Goal: Task Accomplishment & Management: Use online tool/utility

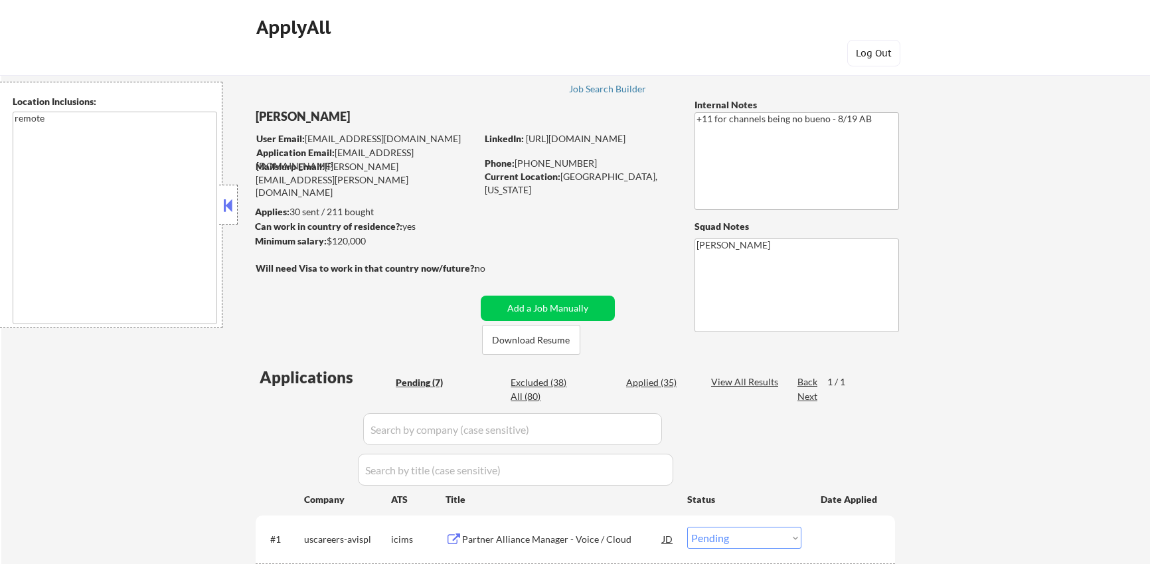
select select ""pending""
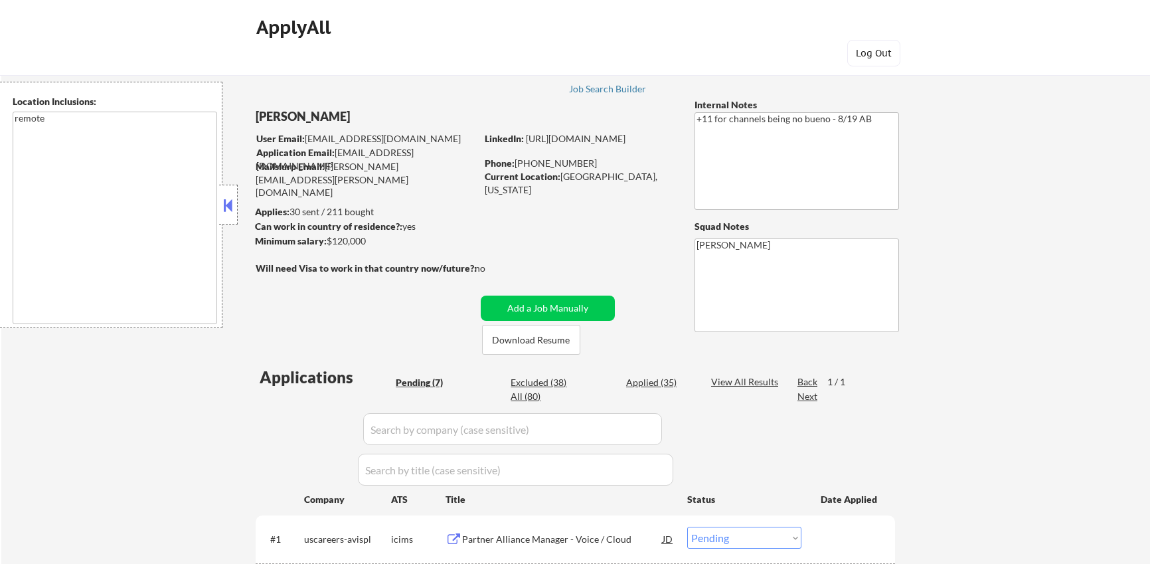
select select ""pending""
click at [618, 86] on div "Job Search Builder" at bounding box center [608, 88] width 78 height 9
select select ""pending""
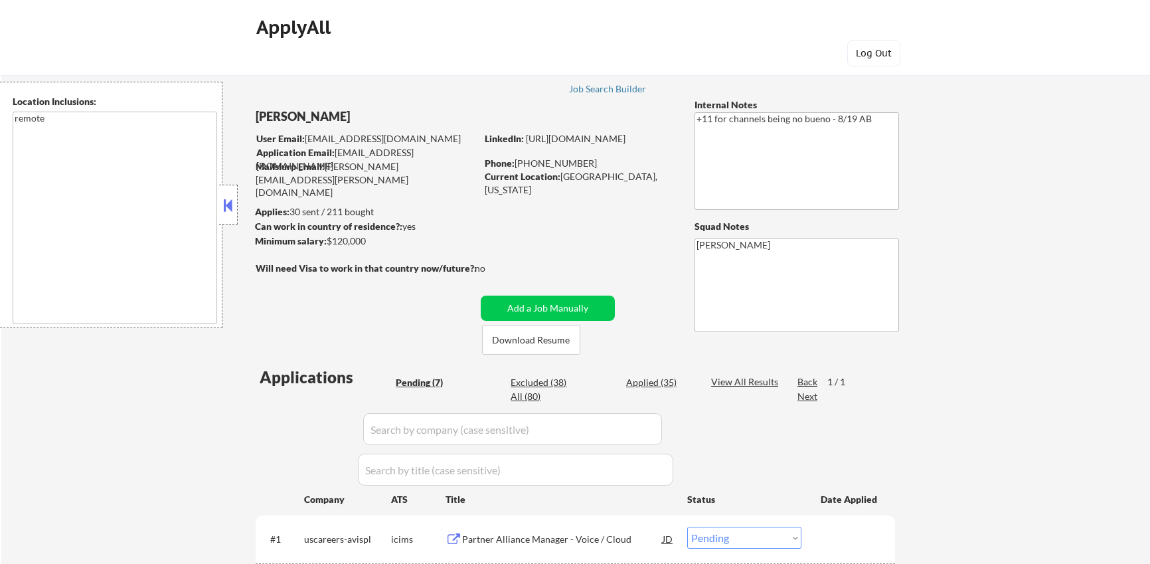
select select ""pending""
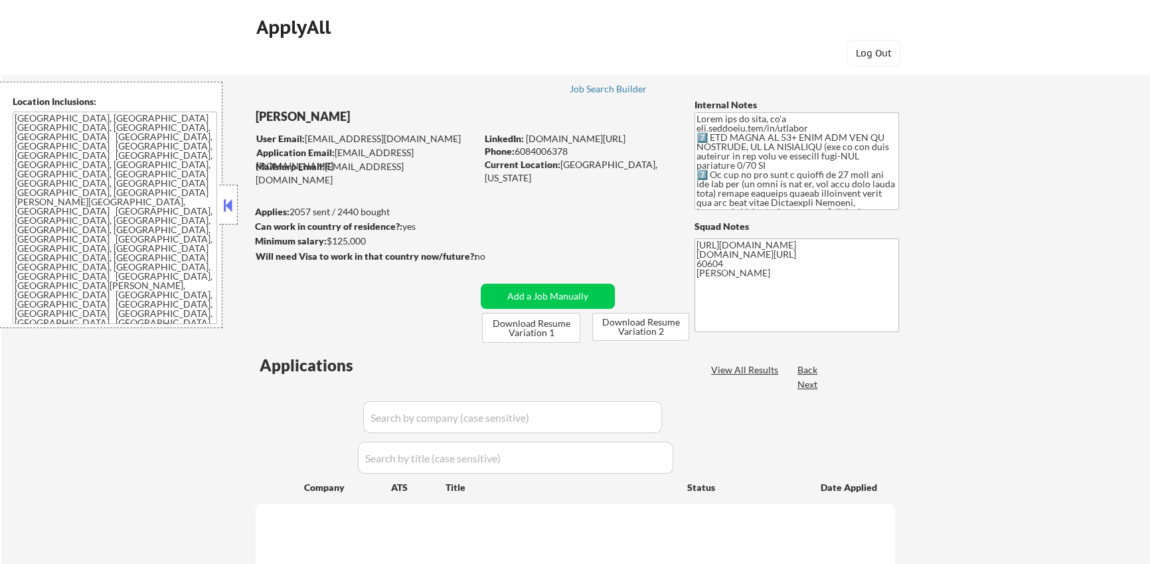
select select ""pending""
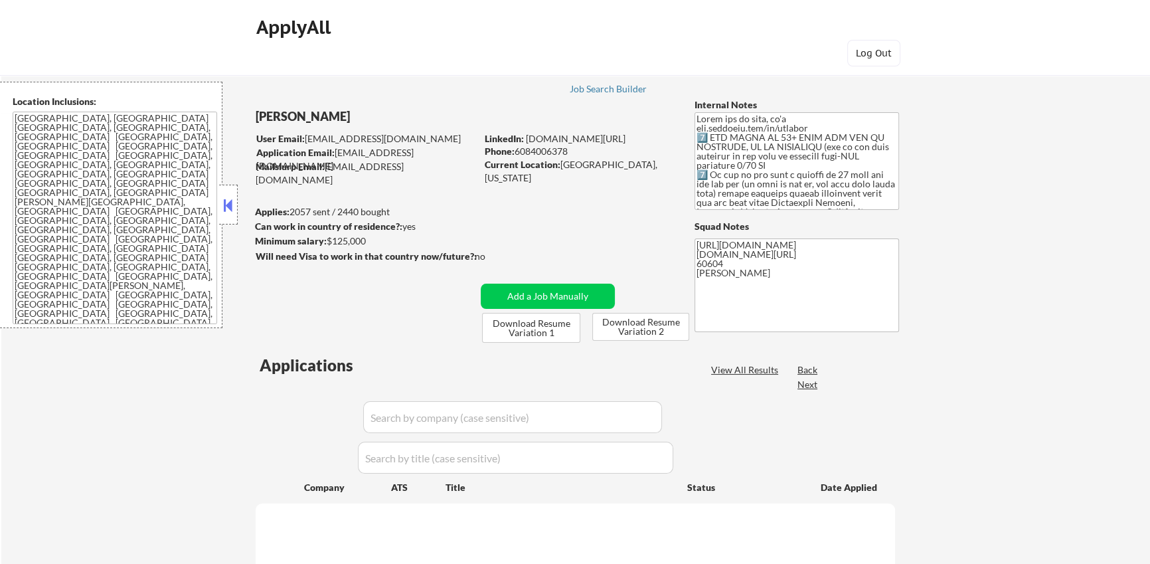
select select ""pending""
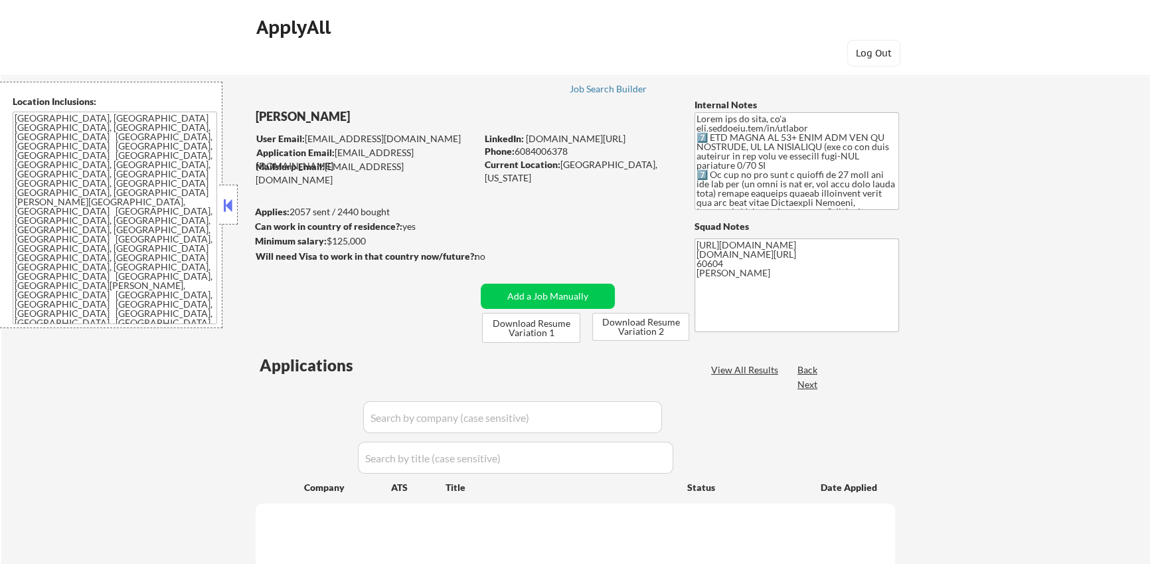
select select ""pending""
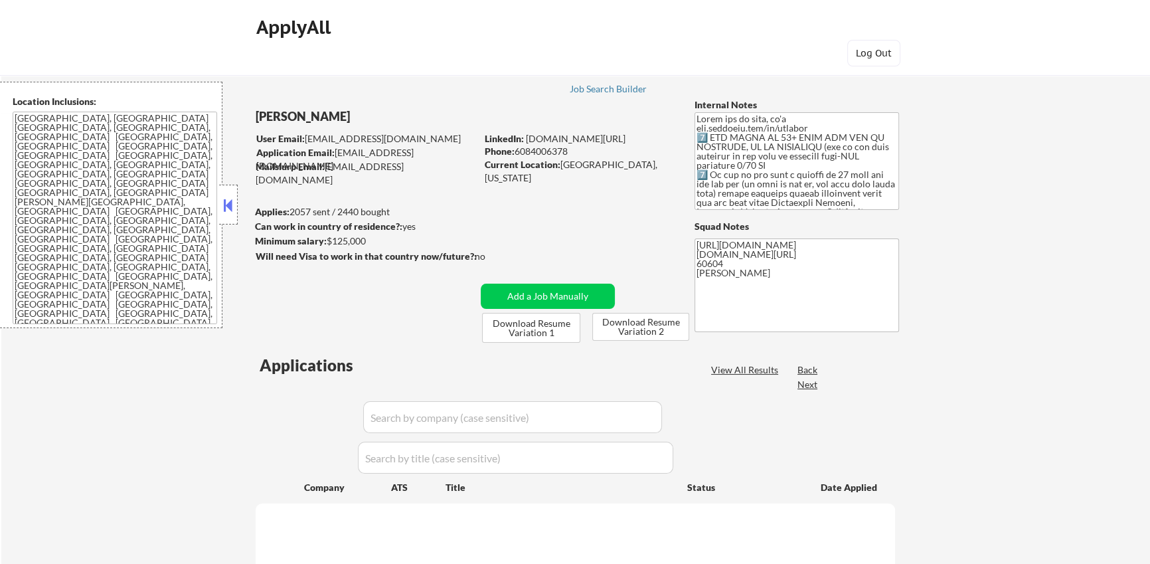
select select ""pending""
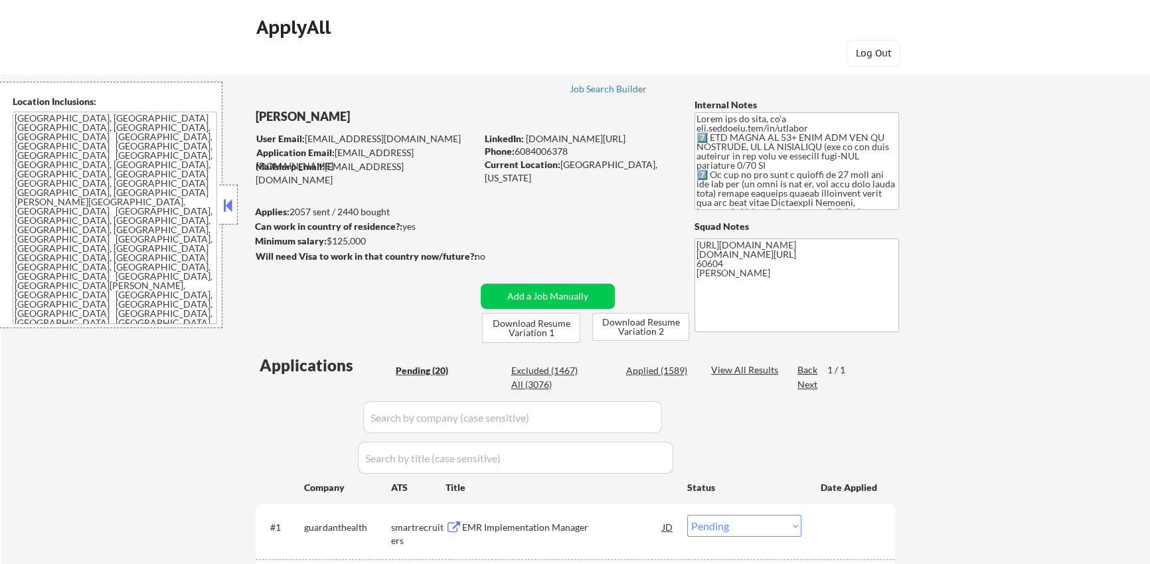
click at [679, 372] on div "Applied (1589)" at bounding box center [659, 370] width 66 height 13
select select ""applied""
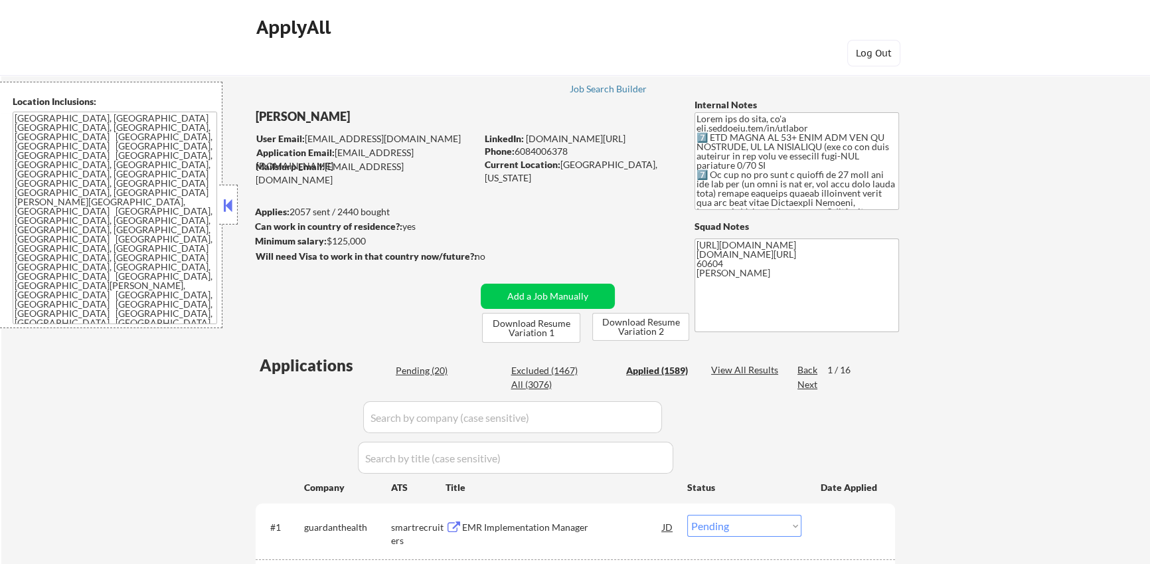
select select ""applied""
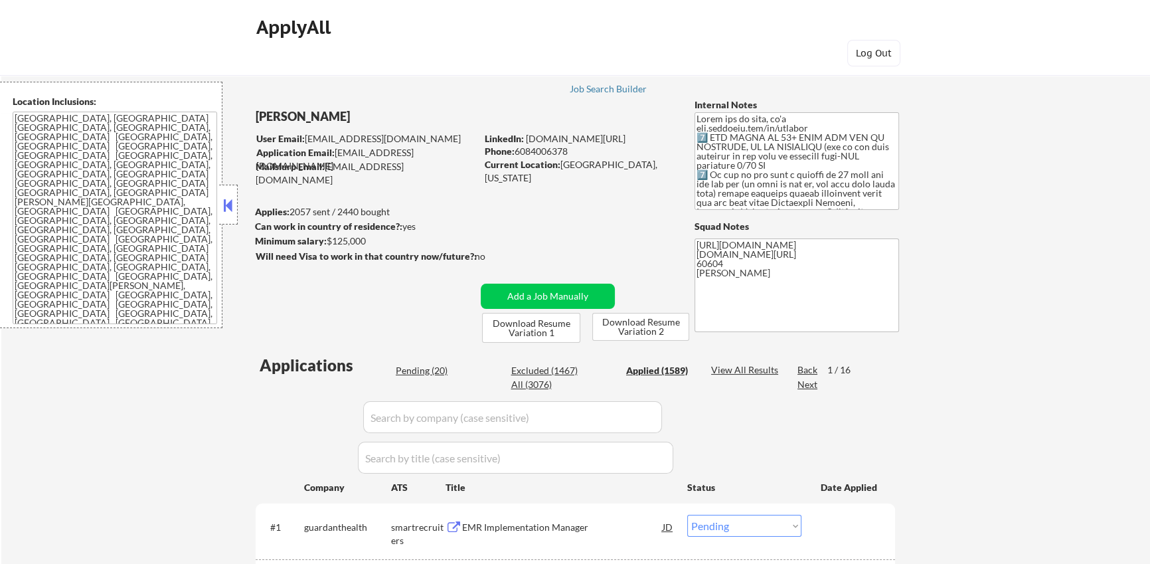
select select ""applied""
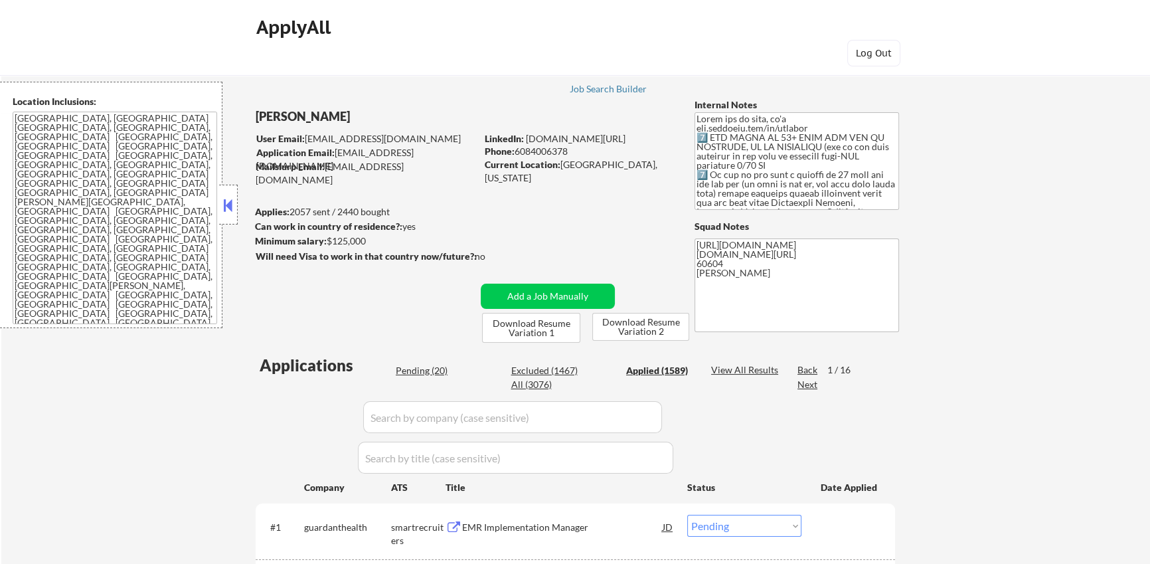
select select ""applied""
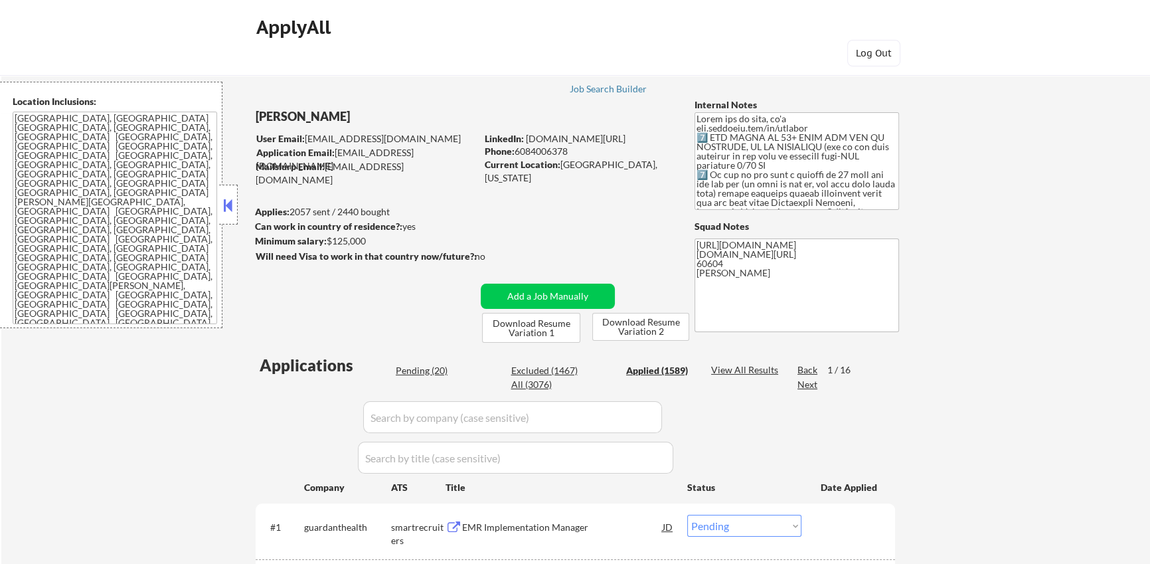
select select ""applied""
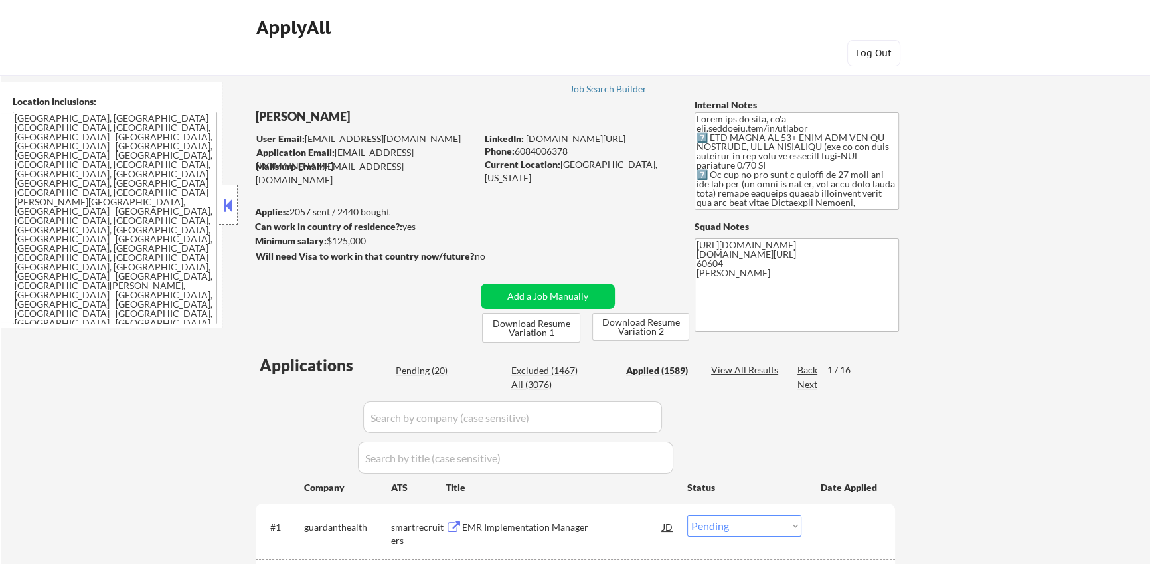
select select ""applied""
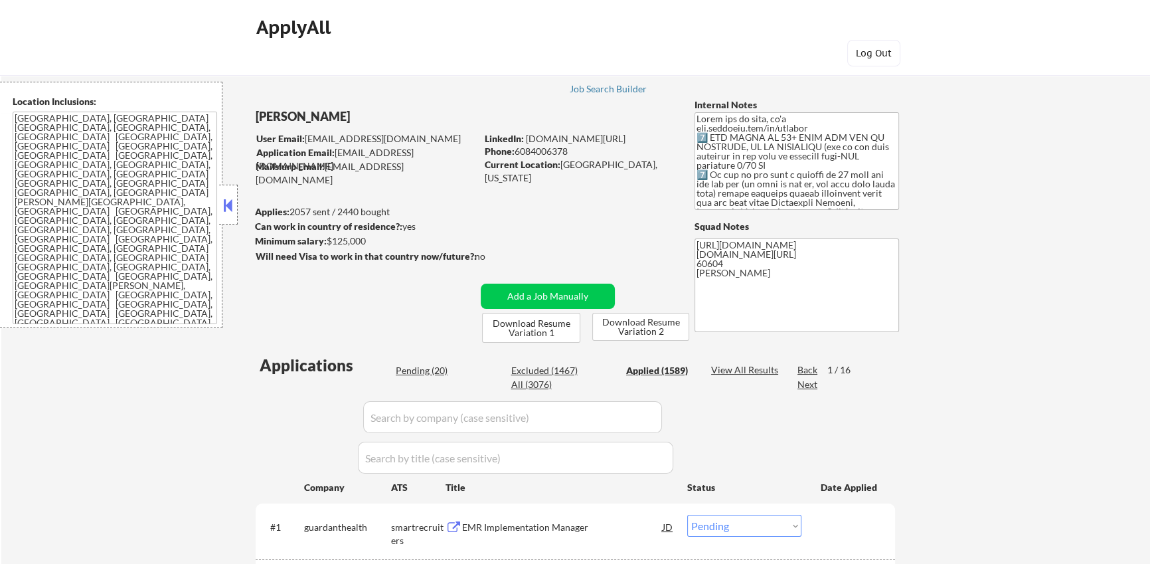
select select ""applied""
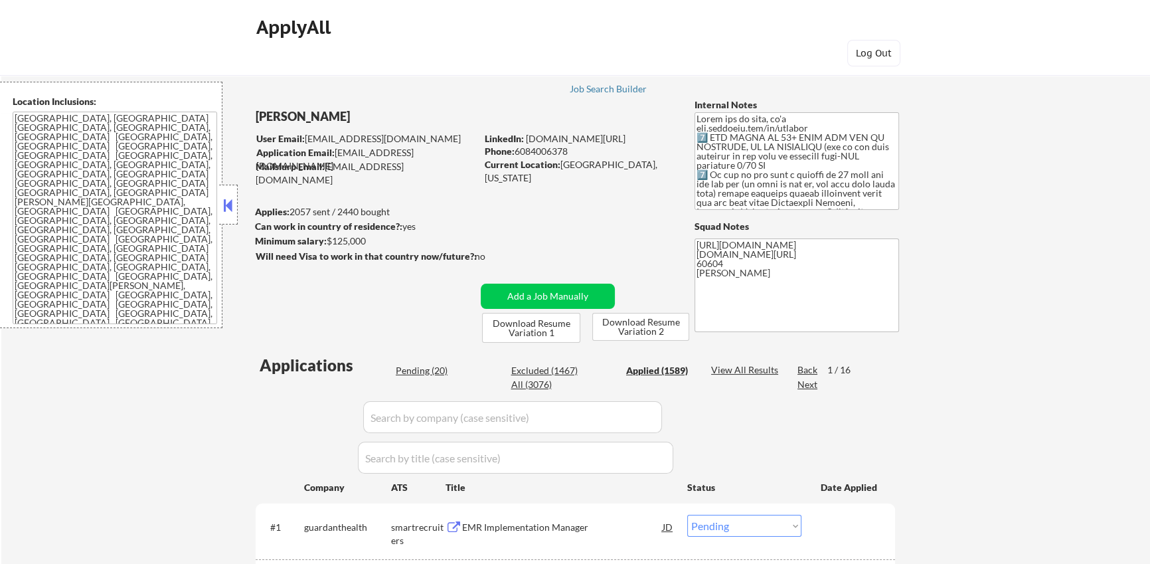
select select ""applied""
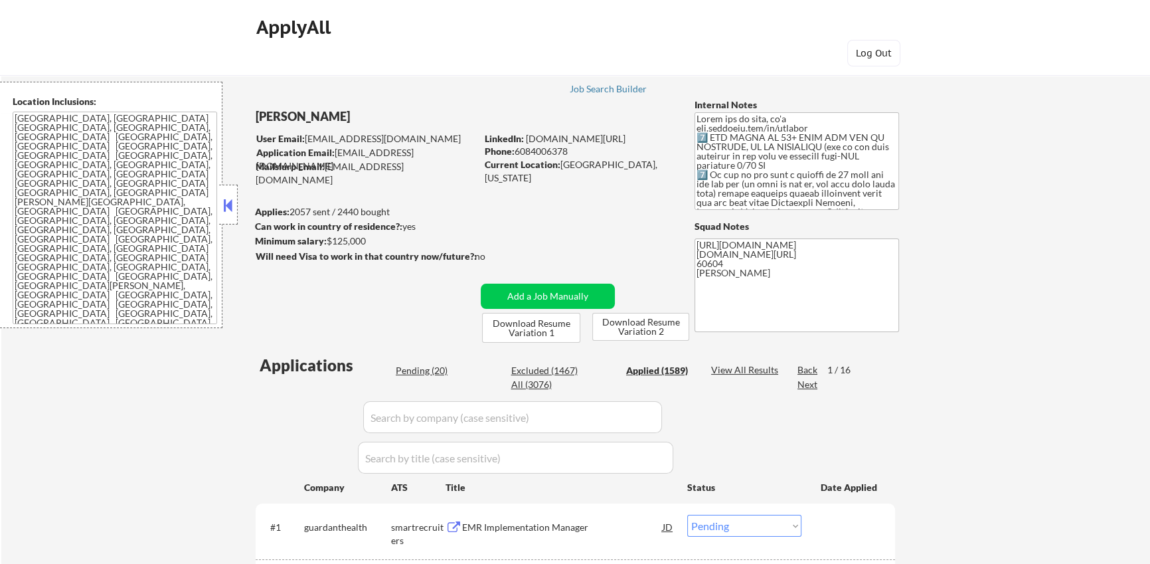
select select ""applied""
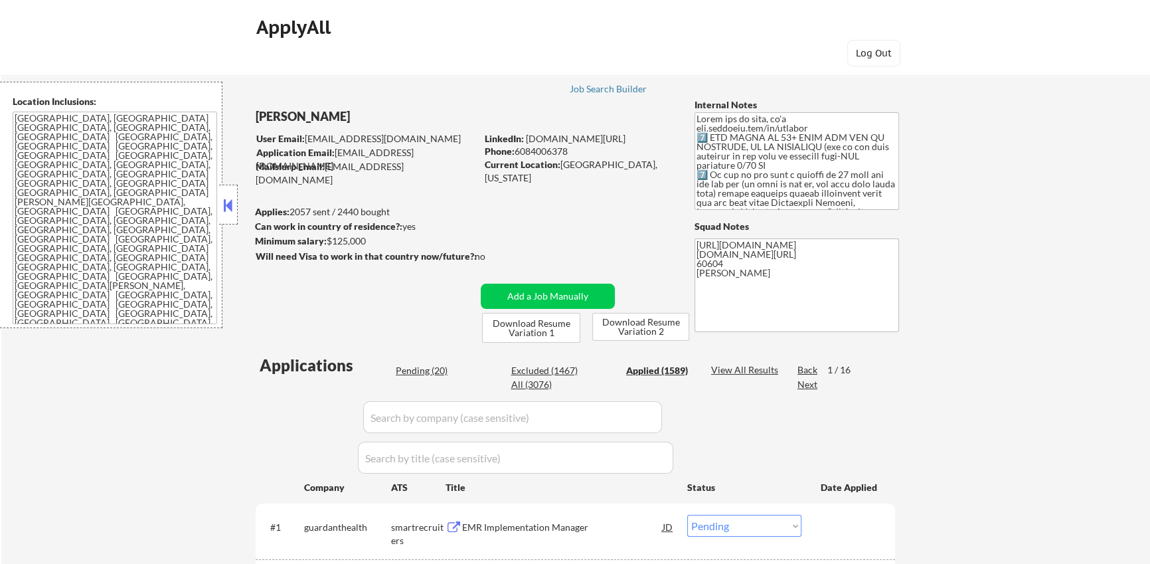
select select ""applied""
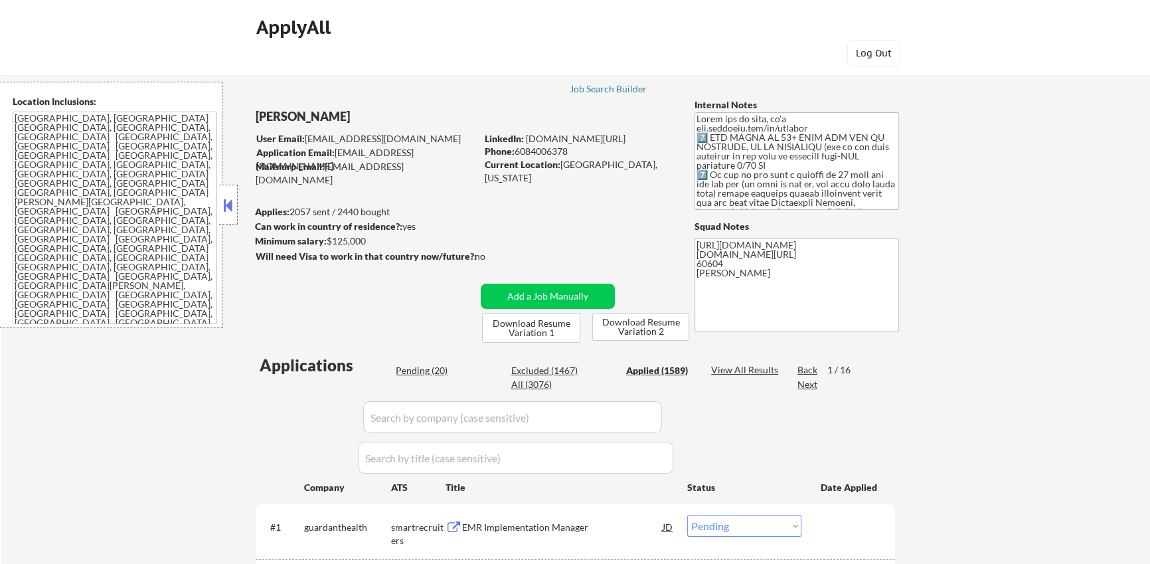
select select ""applied""
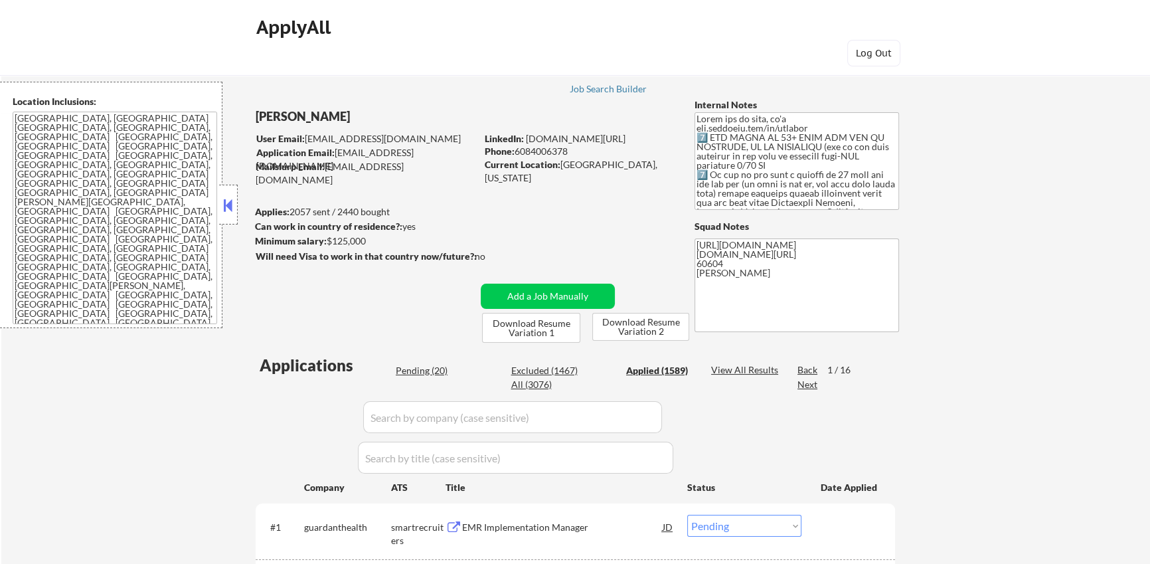
select select ""applied""
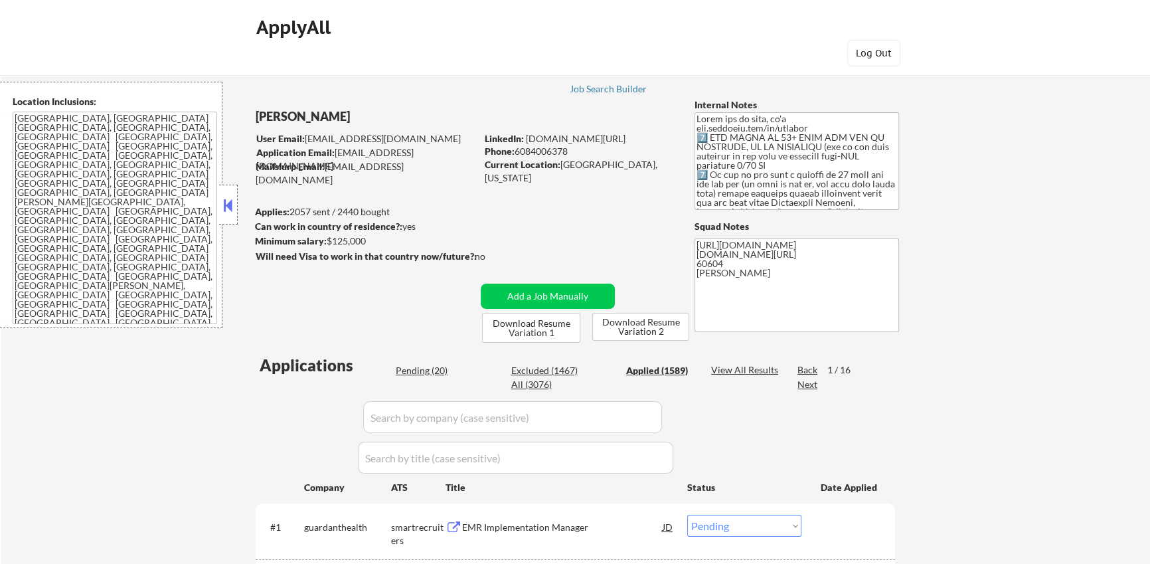
select select ""applied""
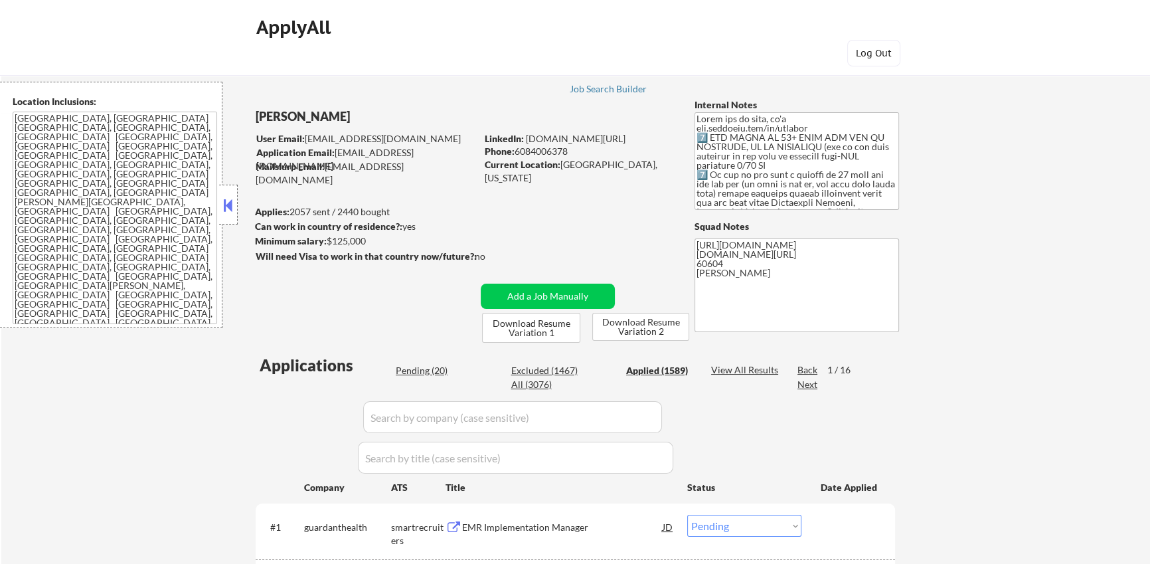
select select ""applied""
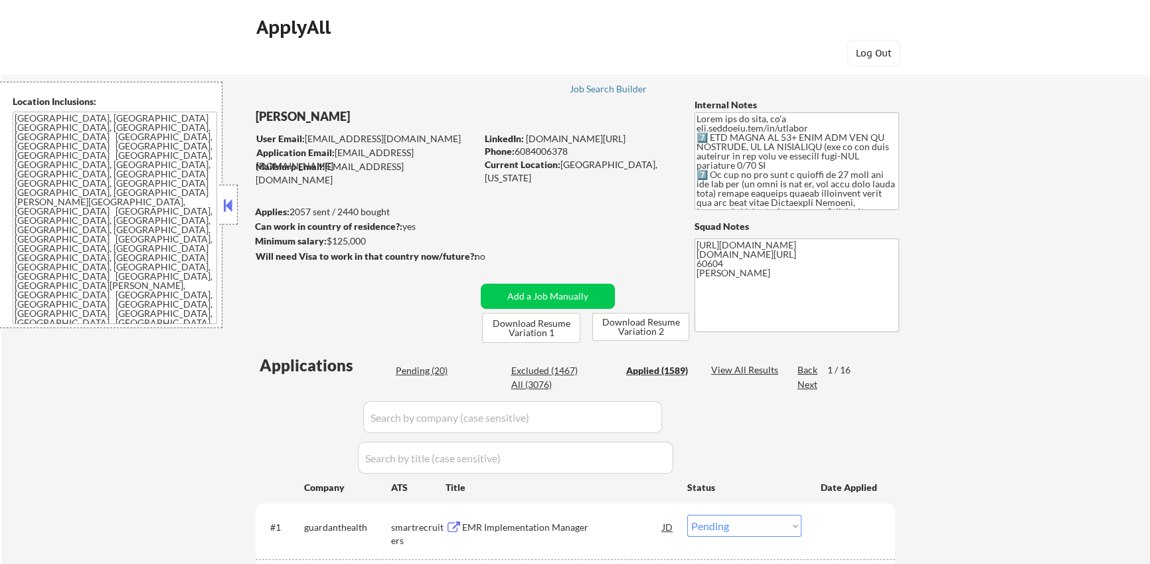
select select ""applied""
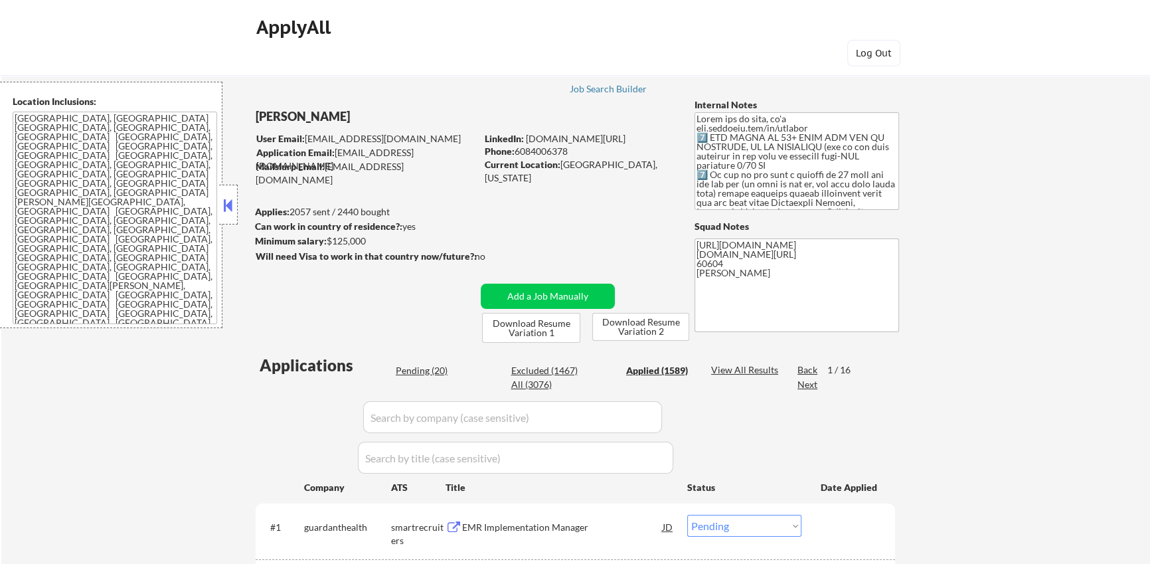
select select ""applied""
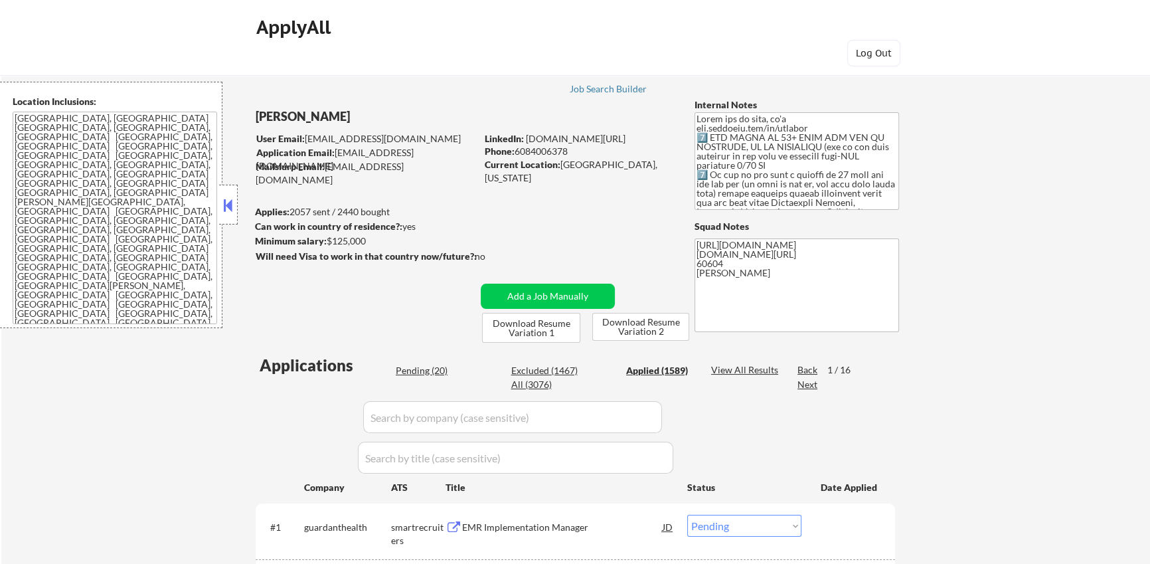
select select ""applied""
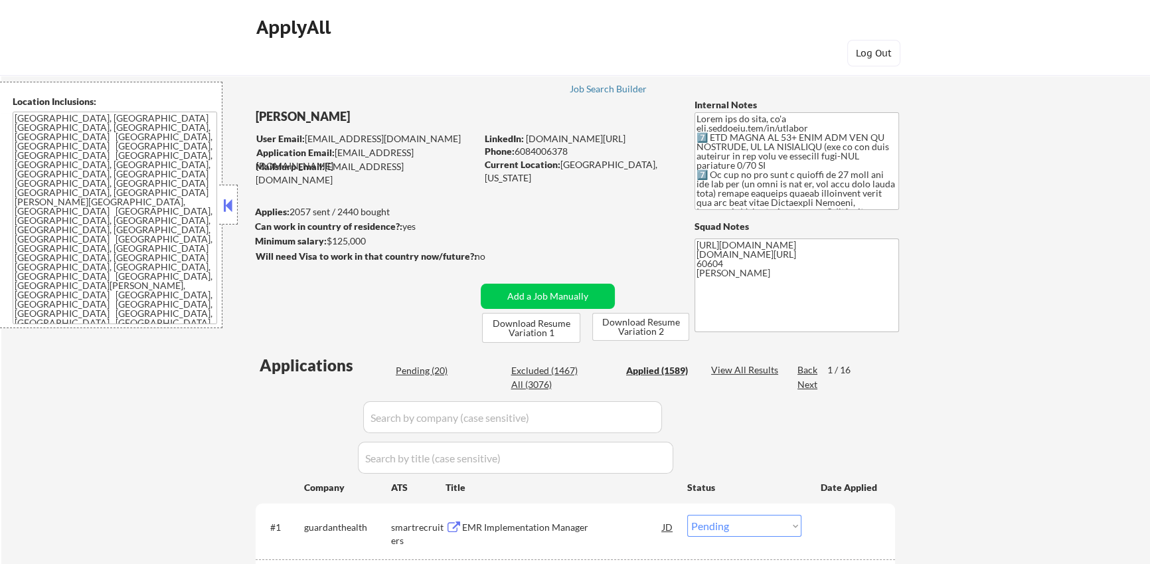
select select ""applied""
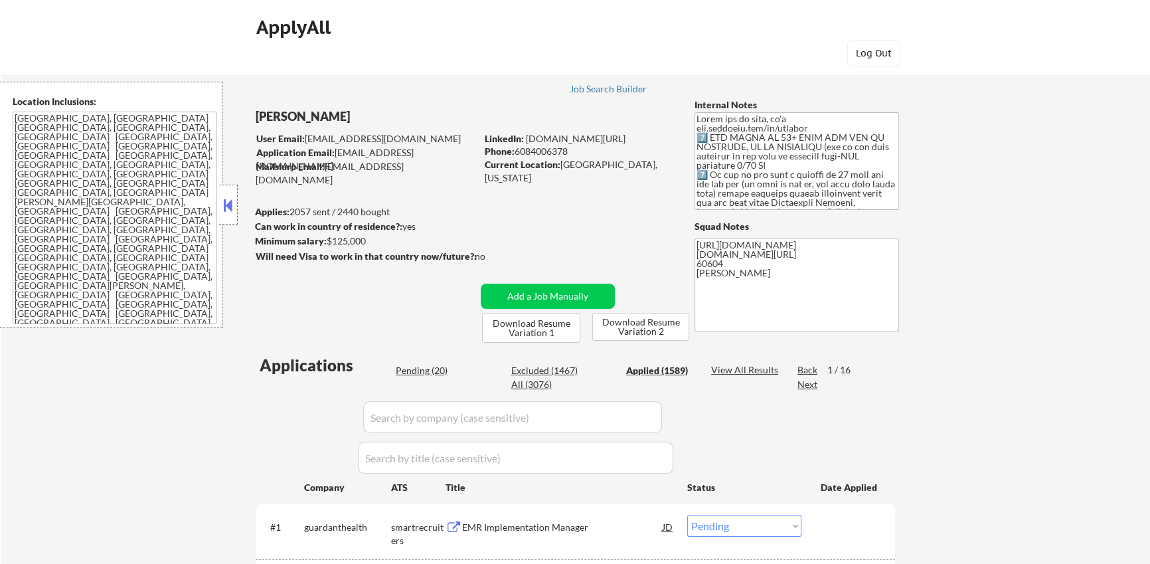
select select ""applied""
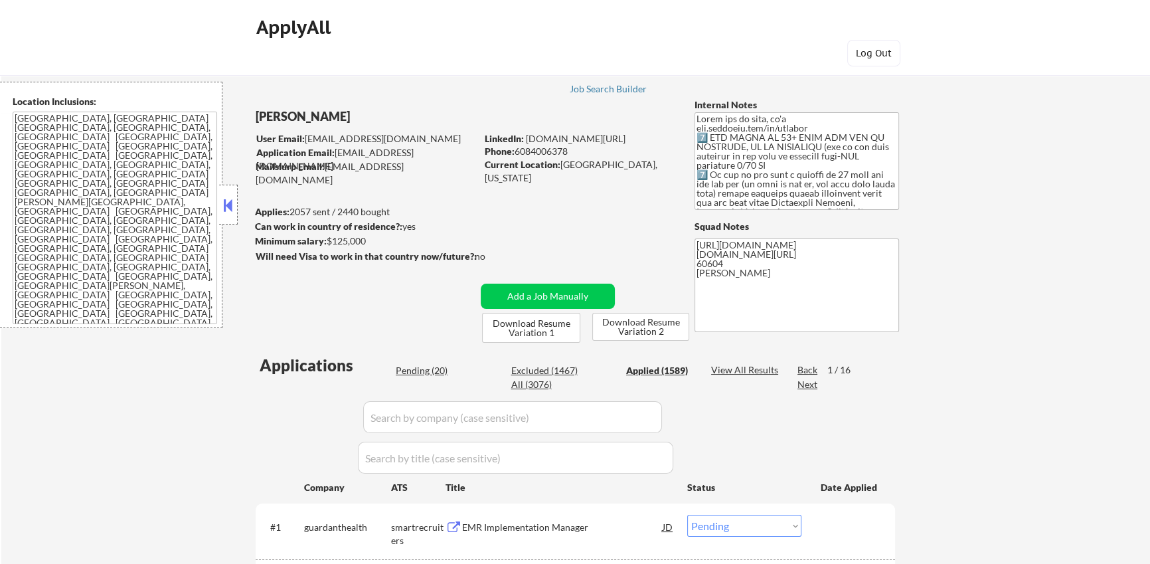
select select ""applied""
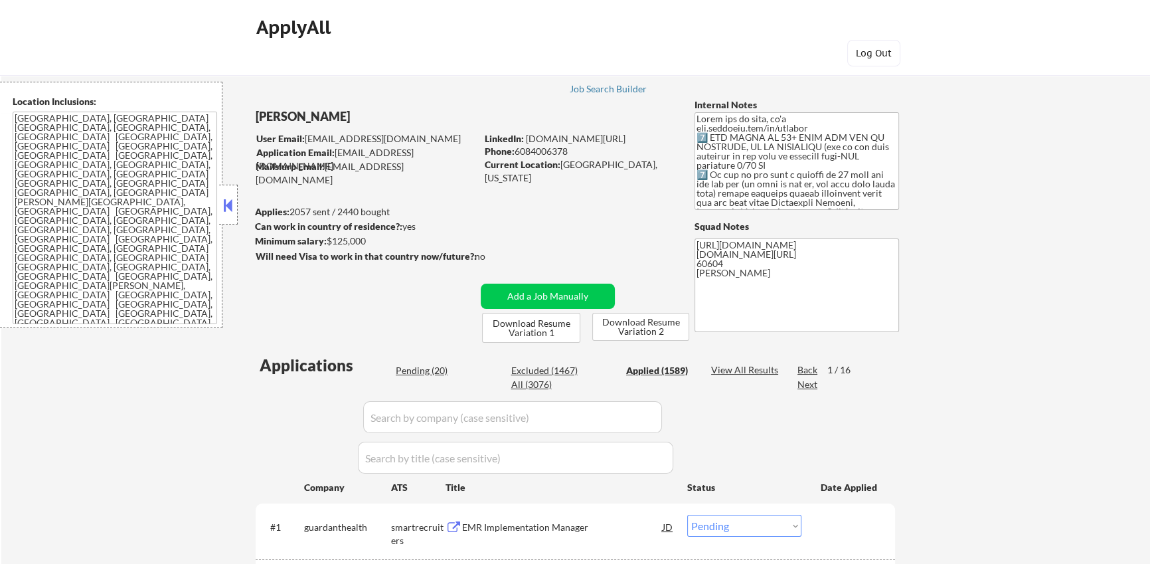
select select ""applied""
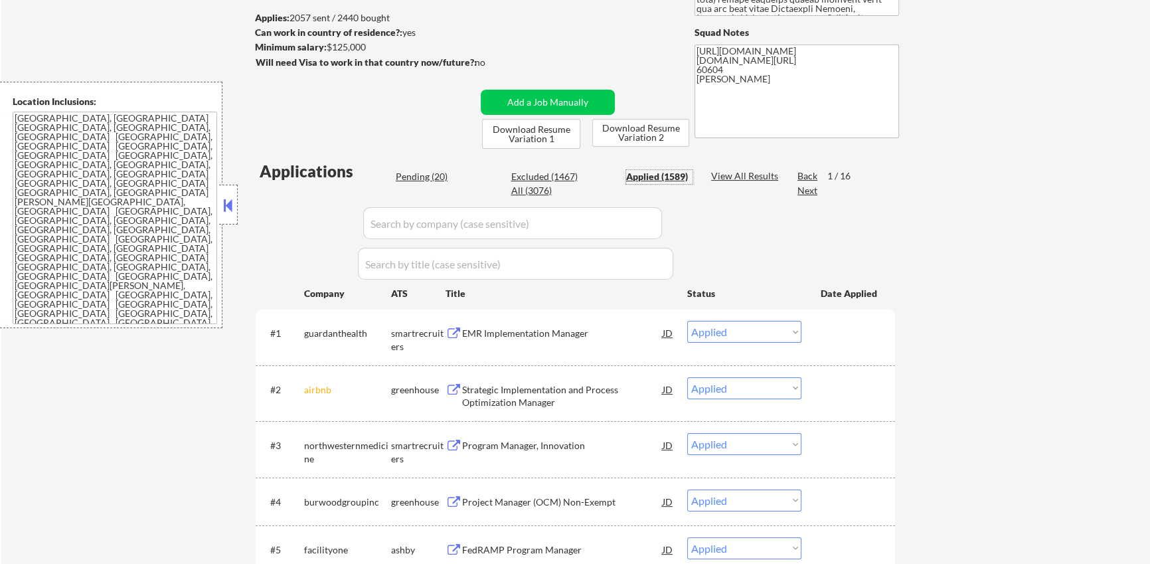
scroll to position [187, 0]
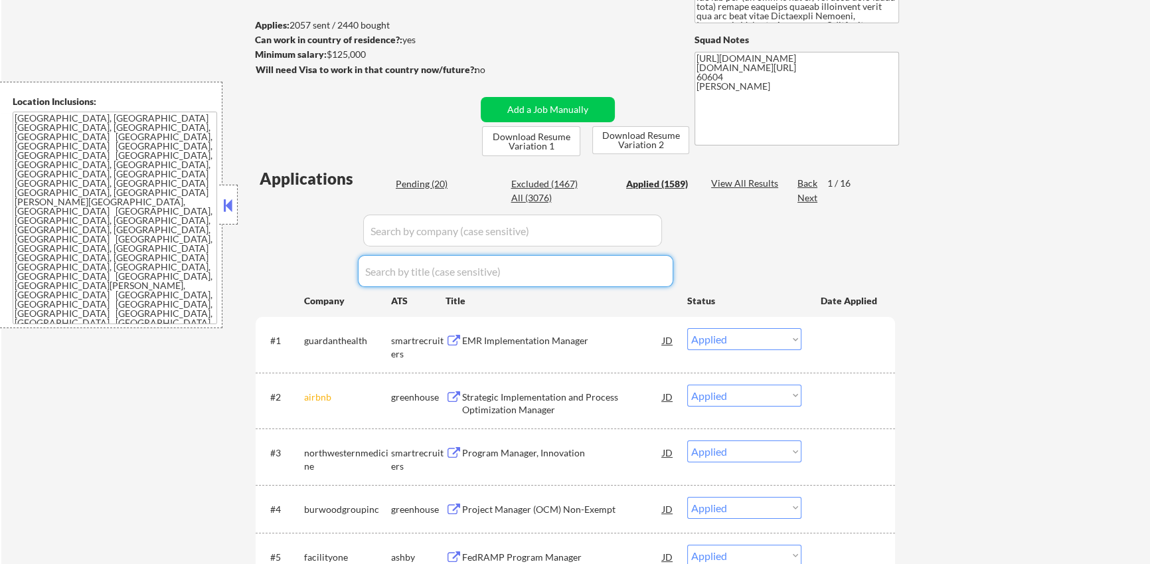
click at [552, 275] on input "input" at bounding box center [515, 271] width 315 height 32
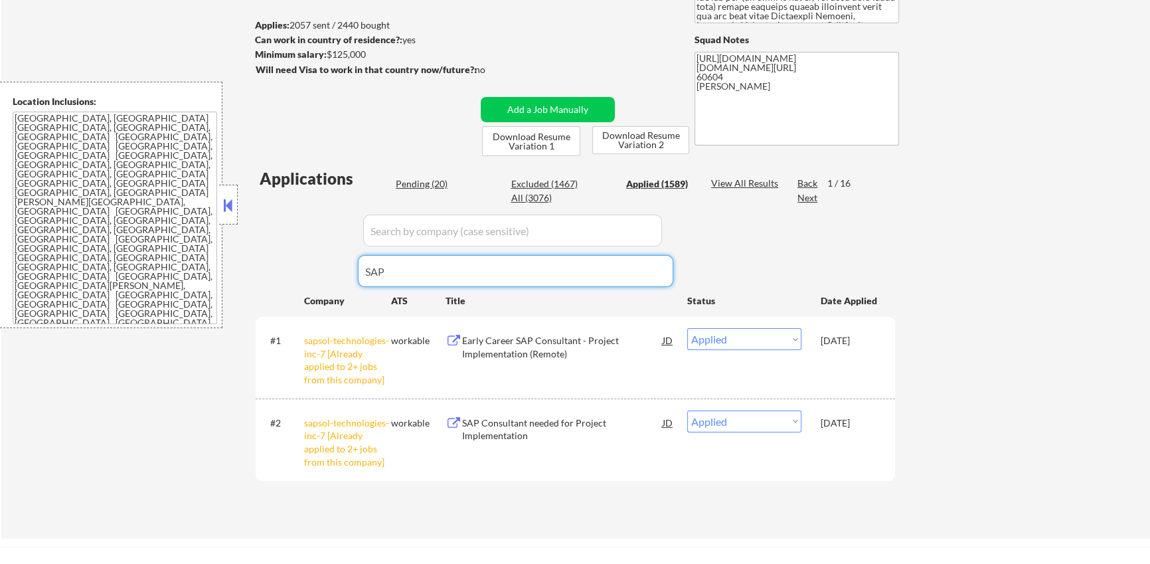
type input "SAP"
click at [454, 422] on button at bounding box center [453, 423] width 17 height 13
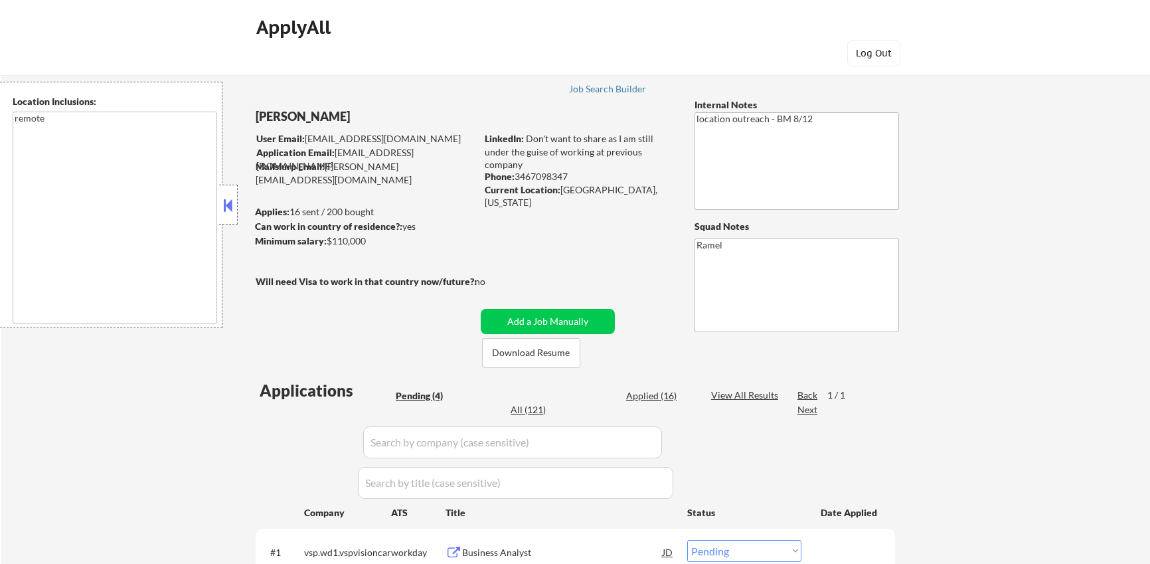
select select ""pending""
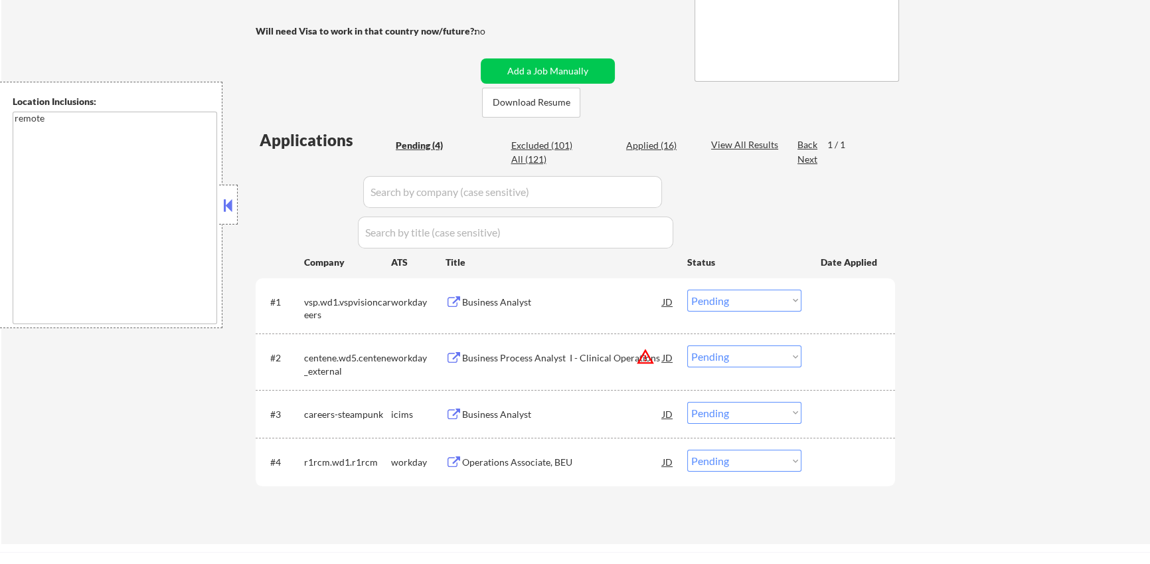
scroll to position [260, 0]
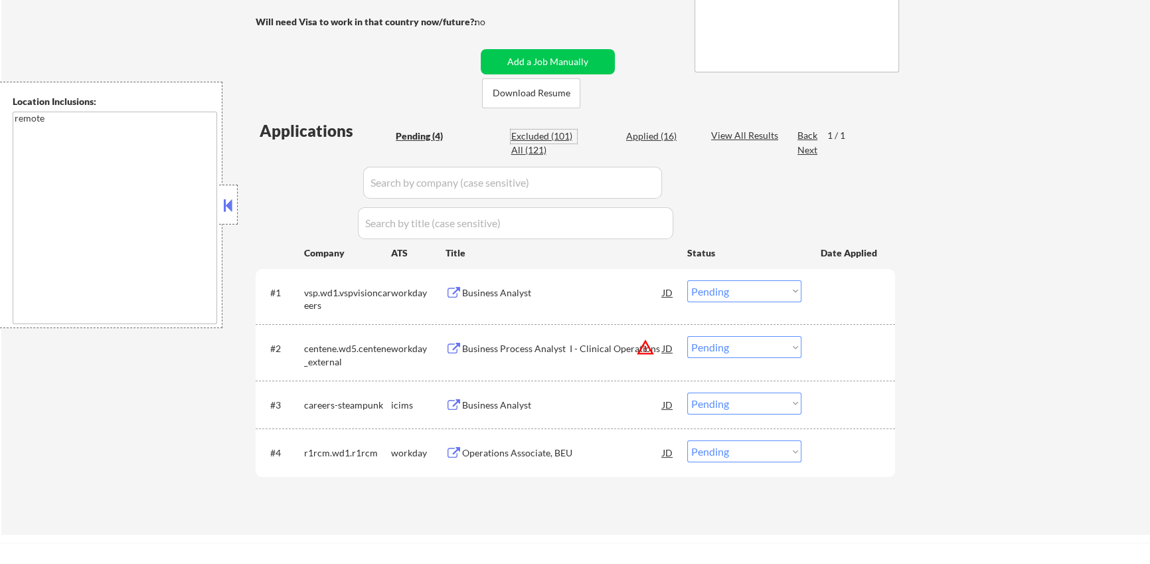
click at [568, 136] on div "Excluded (101)" at bounding box center [543, 135] width 66 height 13
select select ""excluded__salary_""
select select ""excluded__expired_""
select select ""excluded__bad_match_""
select select ""excluded__expired_""
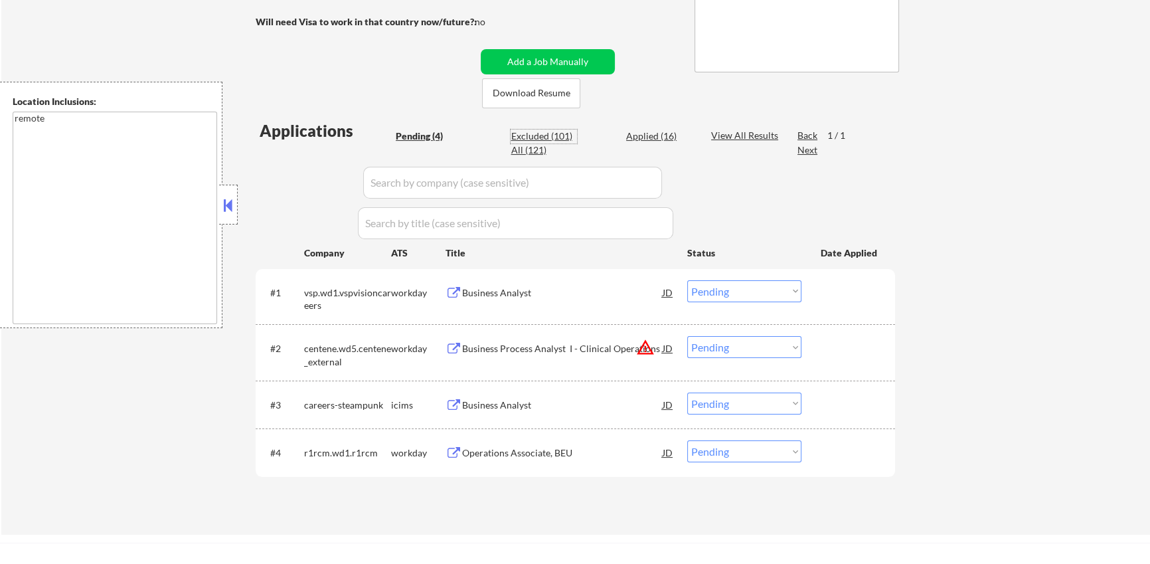
select select ""excluded__expired_""
select select ""excluded""
select select ""excluded__location_""
select select ""excluded__salary_""
select select ""excluded__expired_""
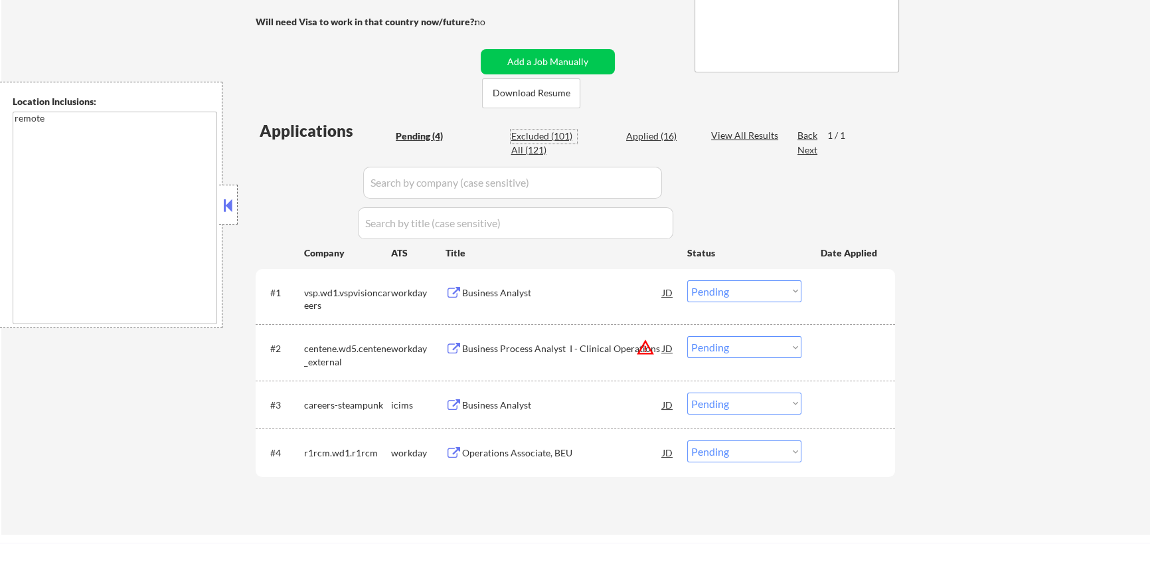
select select ""excluded__expired_""
select select ""excluded""
select select ""excluded__expired_""
select select ""excluded__location_""
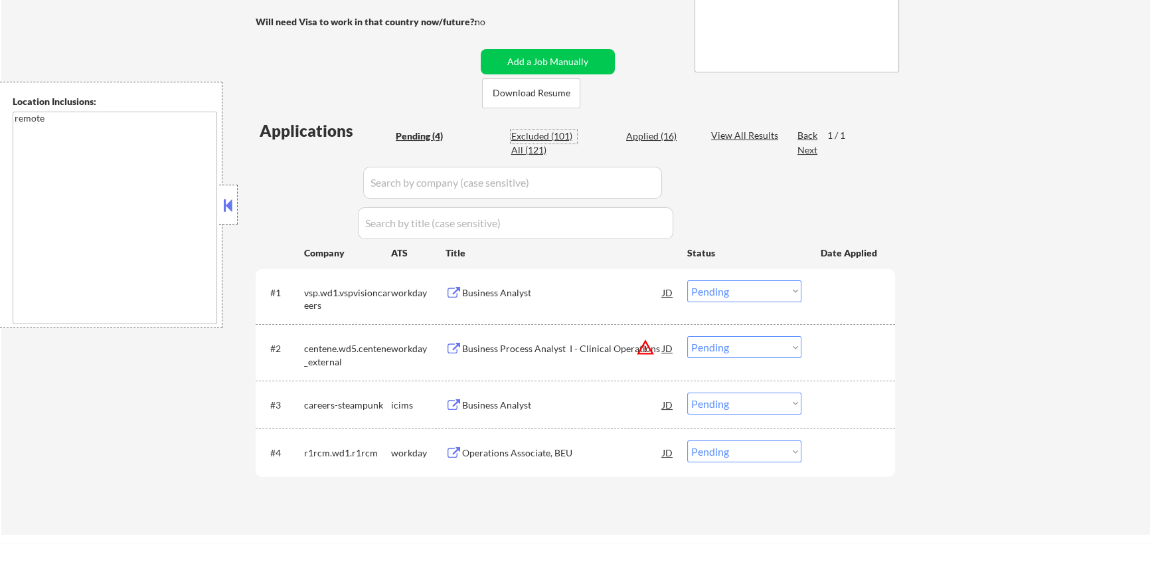
select select ""excluded__expired_""
select select ""excluded""
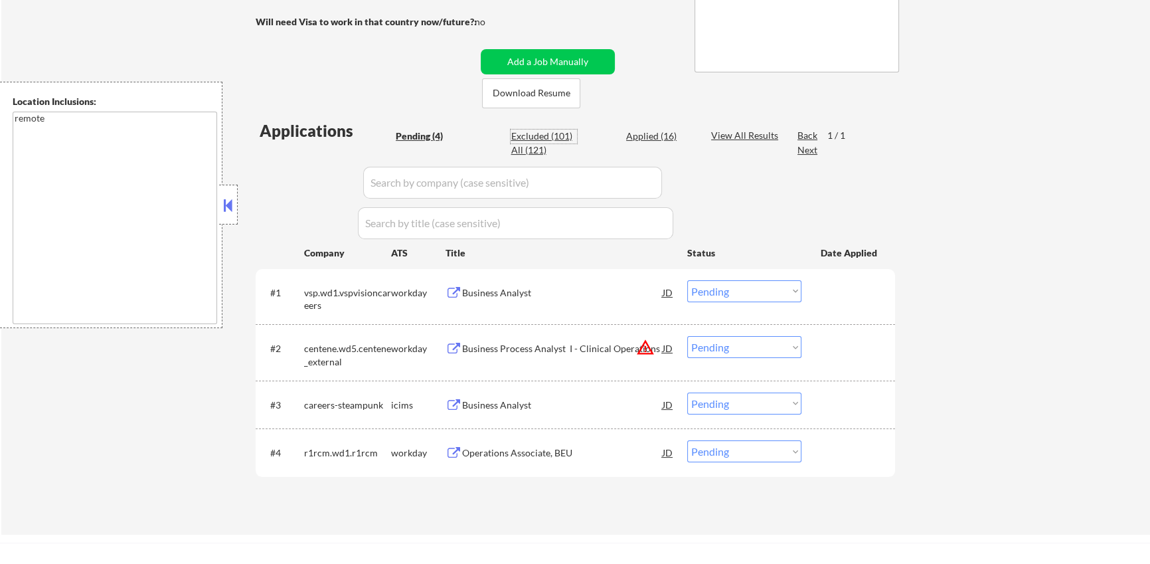
select select ""excluded__expired_""
select select ""excluded__other_""
select select ""excluded__expired_""
select select ""excluded__location_""
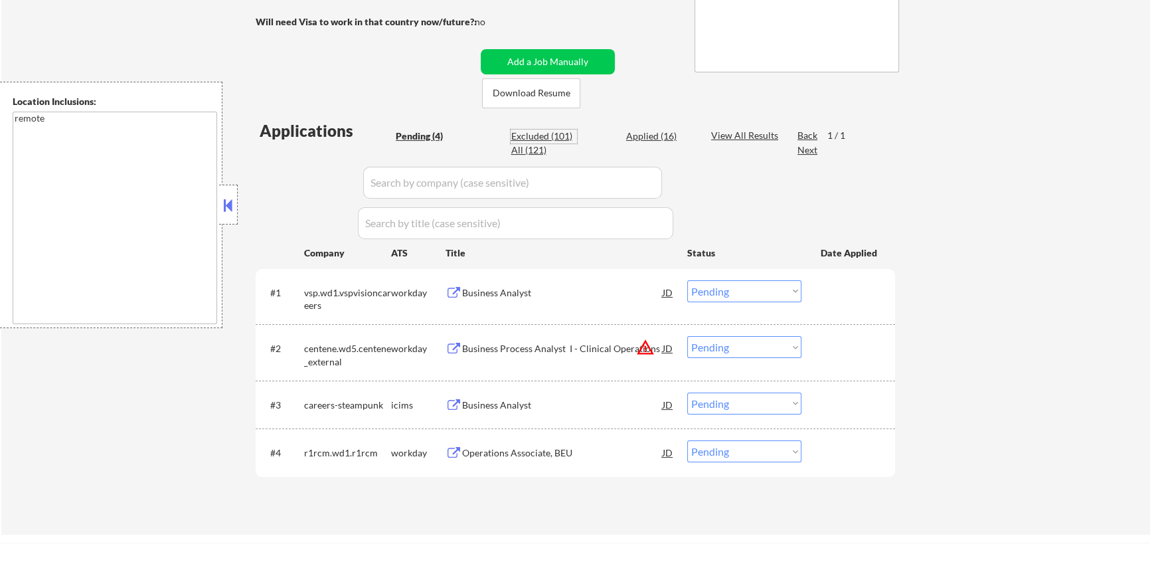
select select ""excluded__location_""
select select ""excluded__expired_""
select select ""excluded__salary_""
select select ""excluded__expired_""
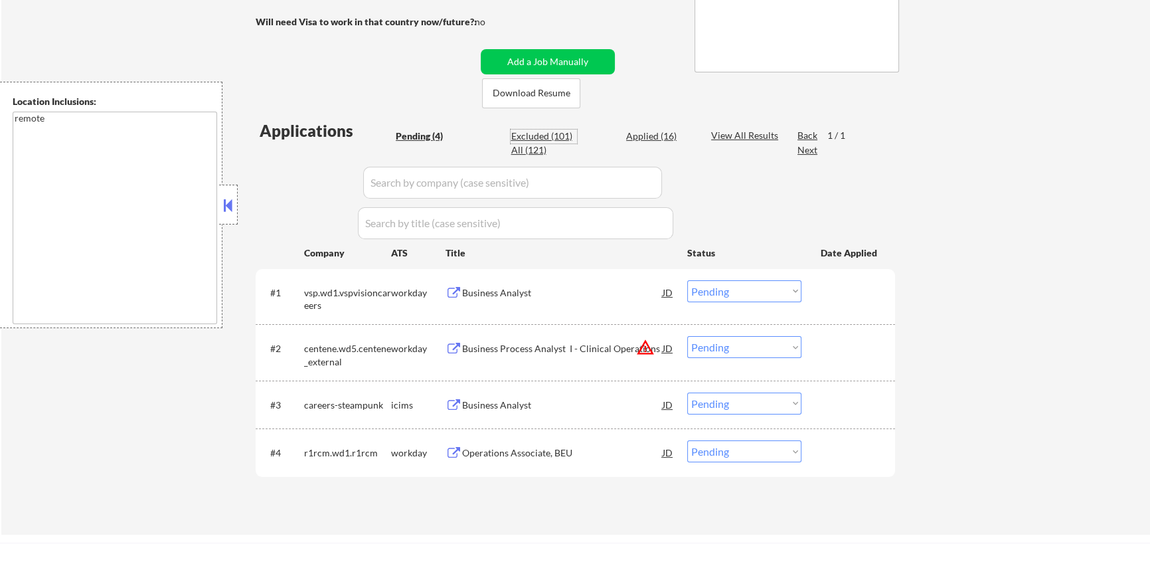
select select ""excluded__expired_""
select select ""excluded""
select select ""excluded__location_""
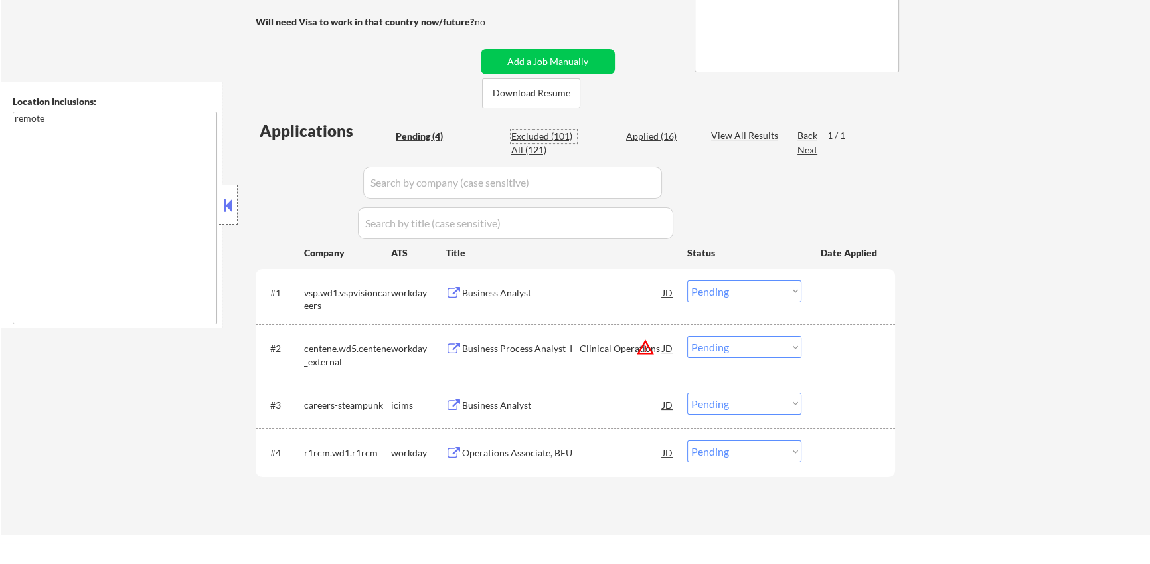
select select ""excluded__expired_""
select select ""excluded__salary_""
select select ""excluded__bad_match_""
select select ""excluded__location_""
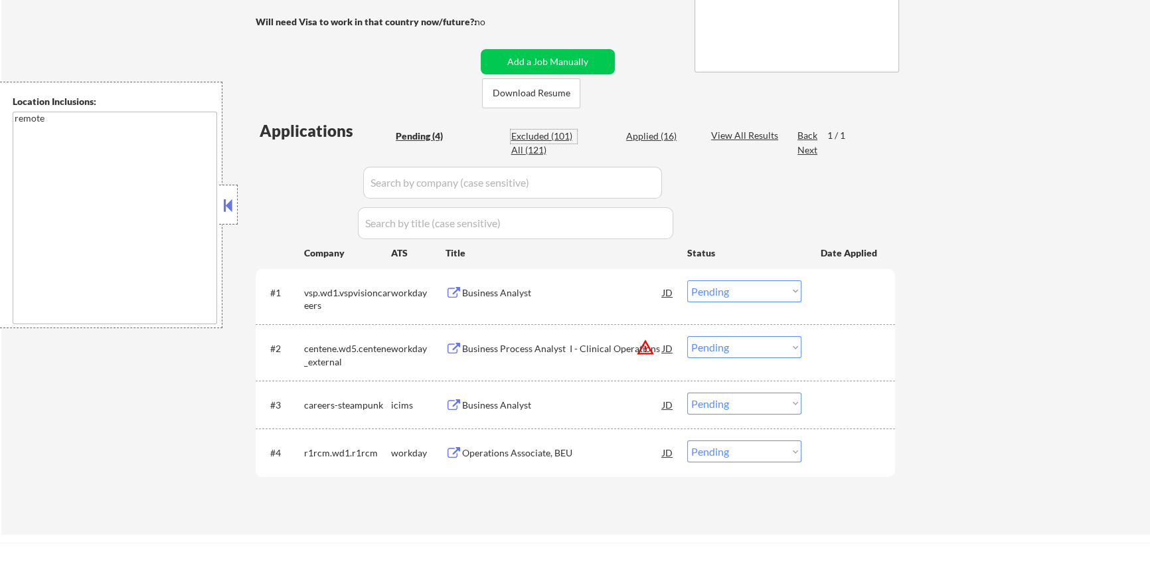
select select ""excluded__location_""
select select ""excluded__salary_""
select select ""excluded__location_""
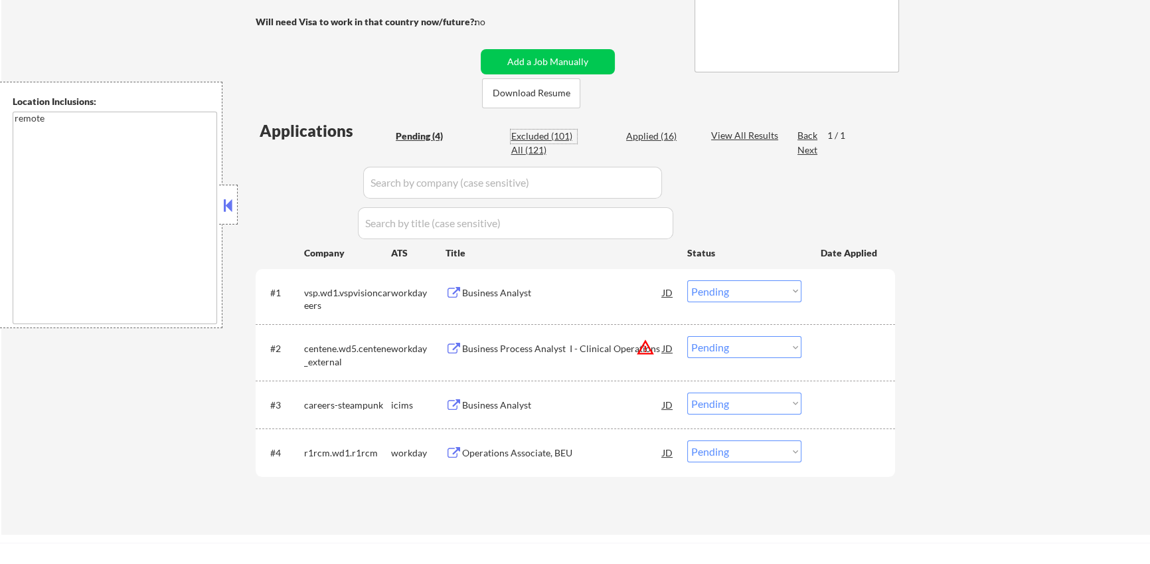
select select ""excluded__expired_""
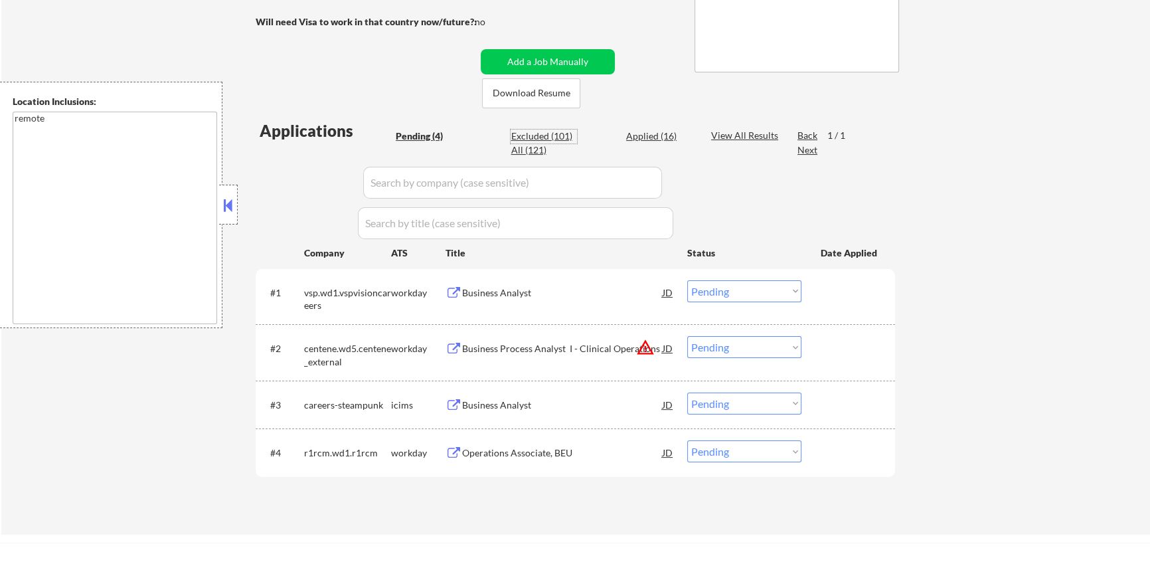
select select ""excluded__location_""
select select ""excluded__other_""
select select ""excluded__salary_""
select select ""excluded__expired_""
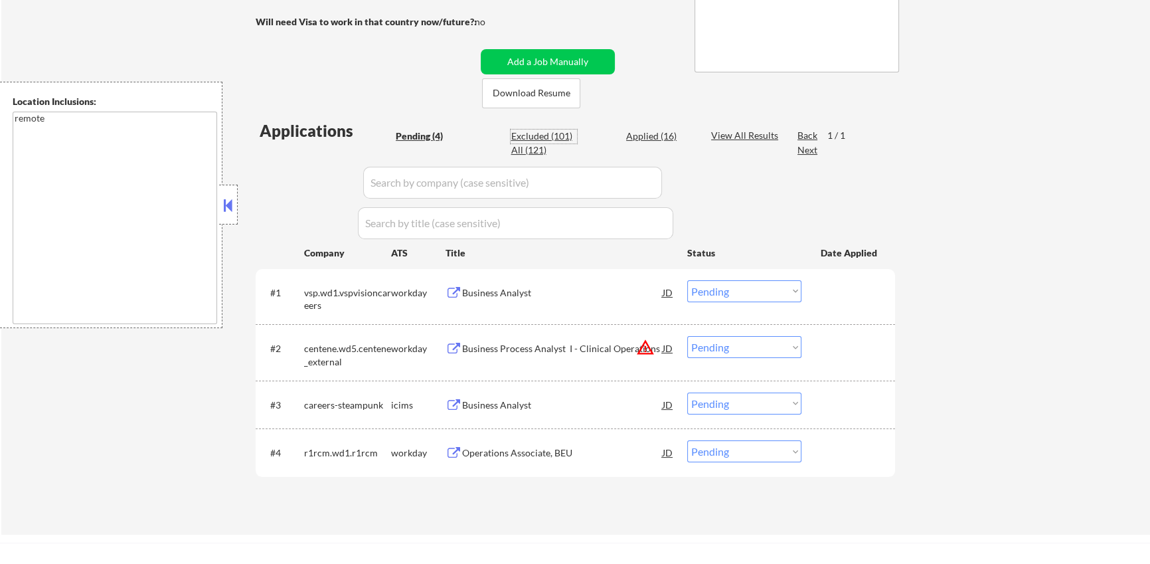
select select ""excluded__expired_""
select select ""excluded__location_""
select select ""excluded__bad_match_""
select select ""excluded__expired_""
select select ""excluded__salary_""
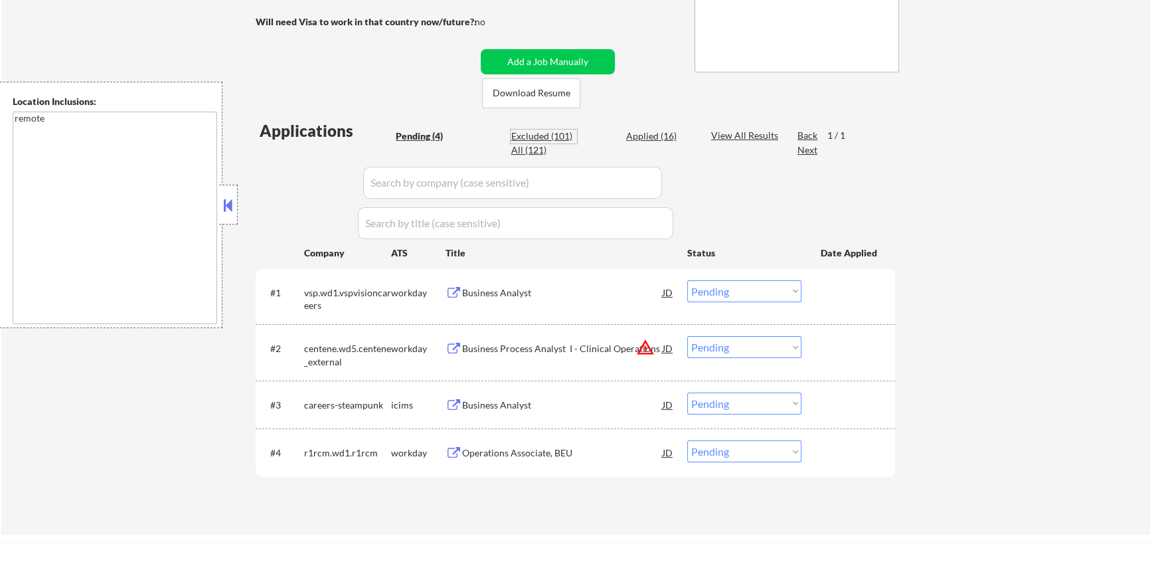
select select ""excluded""
select select ""excluded__expired_""
select select ""excluded""
select select ""excluded__location_""
select select ""excluded__expired_""
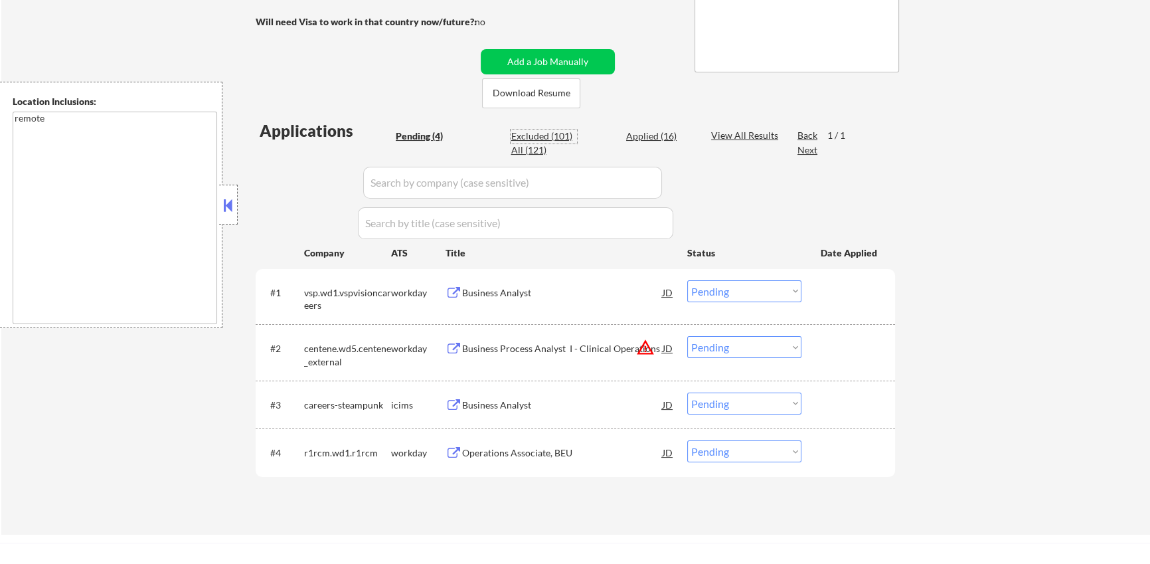
select select ""excluded__expired_""
select select ""excluded""
select select ""excluded__bad_match_""
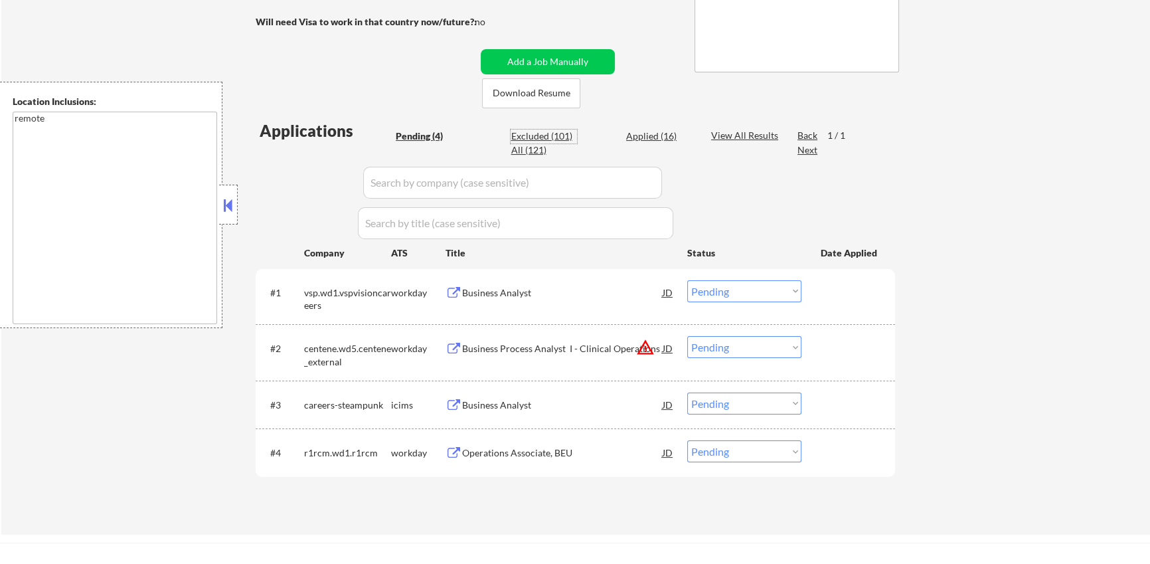
select select ""excluded""
select select ""excluded__location_""
select select ""excluded__expired_""
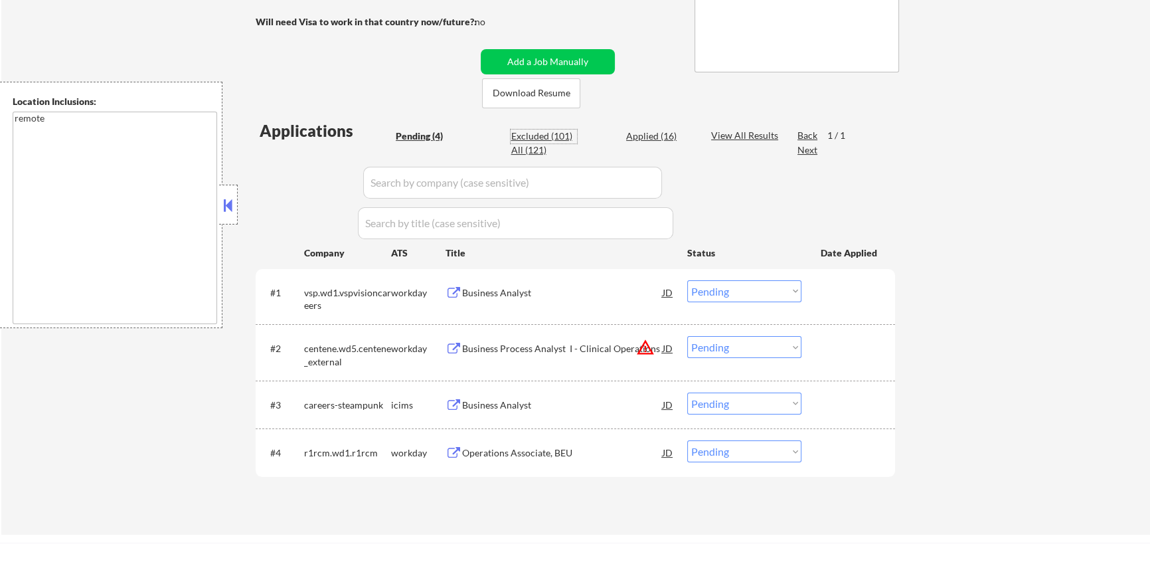
select select ""excluded__expired_""
select select ""excluded__salary_""
select select ""excluded""
select select ""excluded__location_""
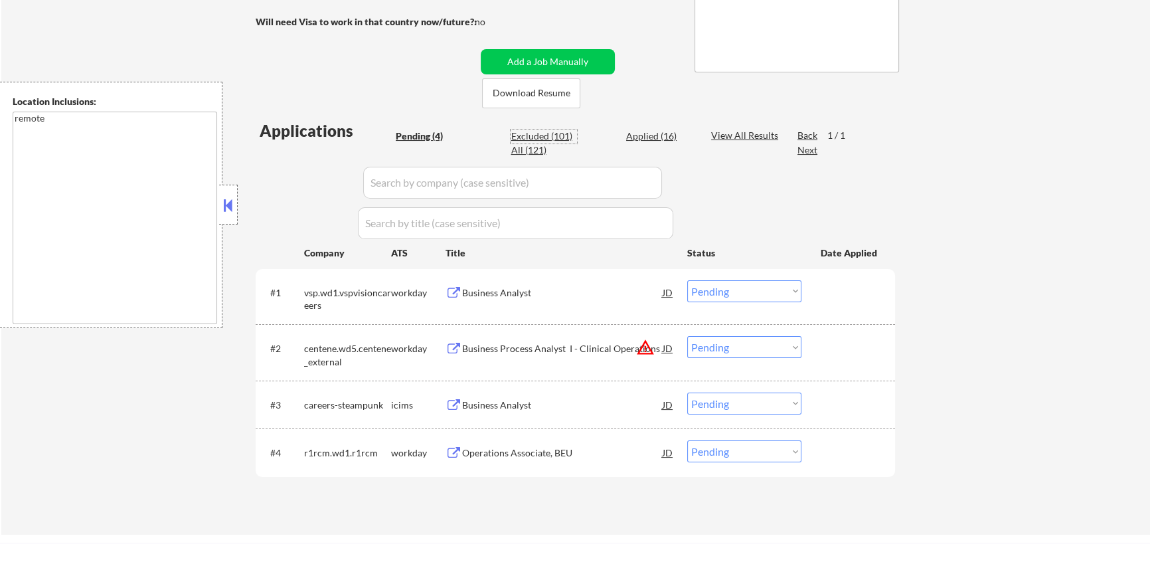
select select ""excluded__expired_""
select select ""excluded__location_""
select select ""excluded__expired_""
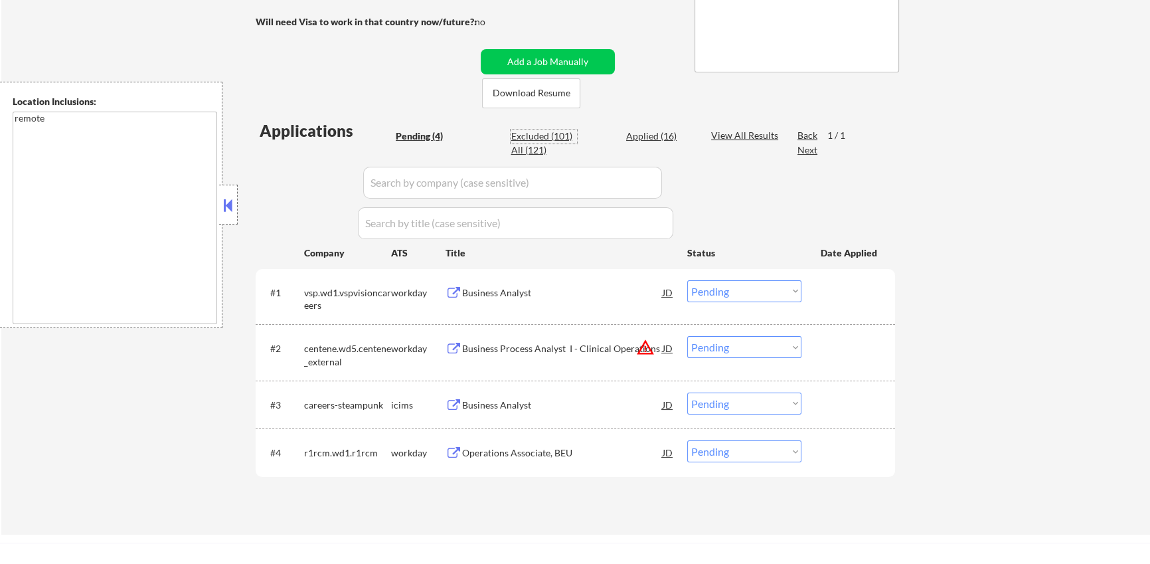
select select ""excluded__expired_""
select select ""excluded""
select select ""excluded__bad_match_""
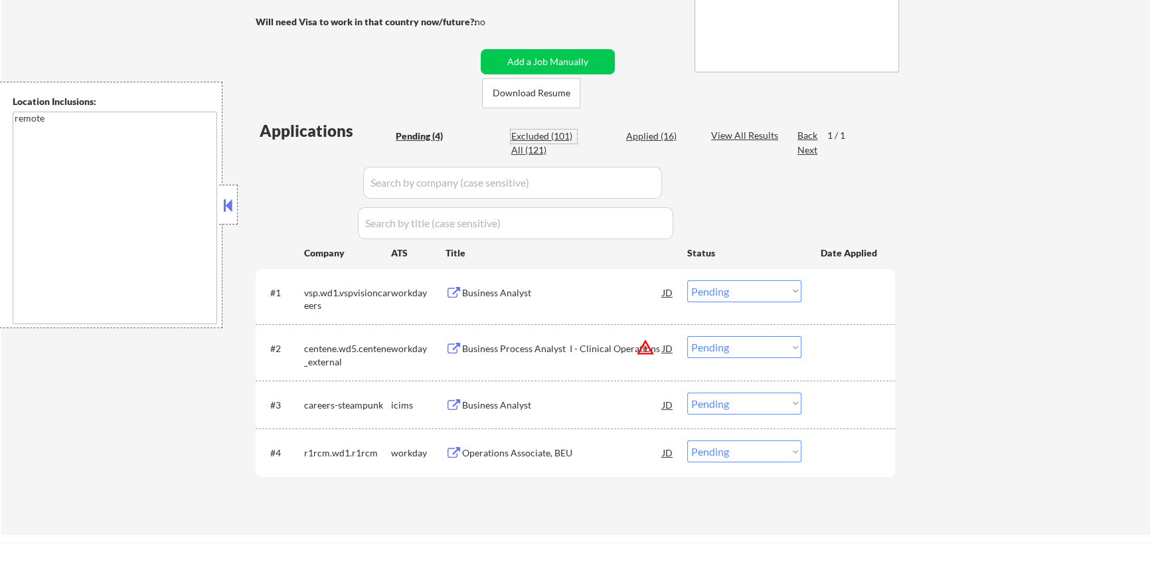
select select ""excluded__expired_""
select select ""excluded__salary_""
select select ""excluded__expired_""
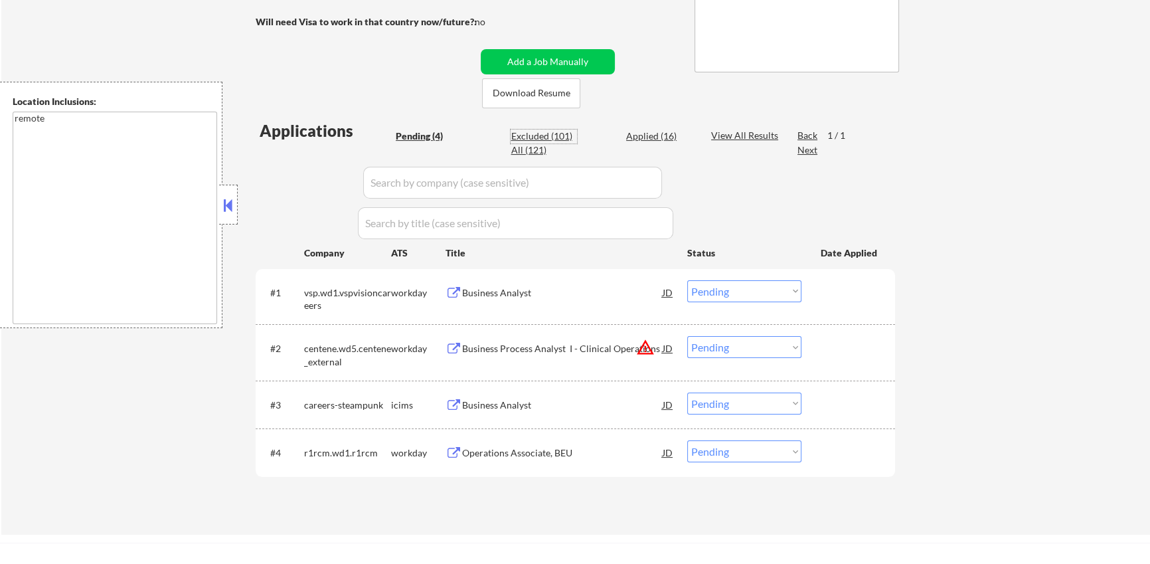
select select ""excluded__bad_match_""
select select ""excluded__salary_""
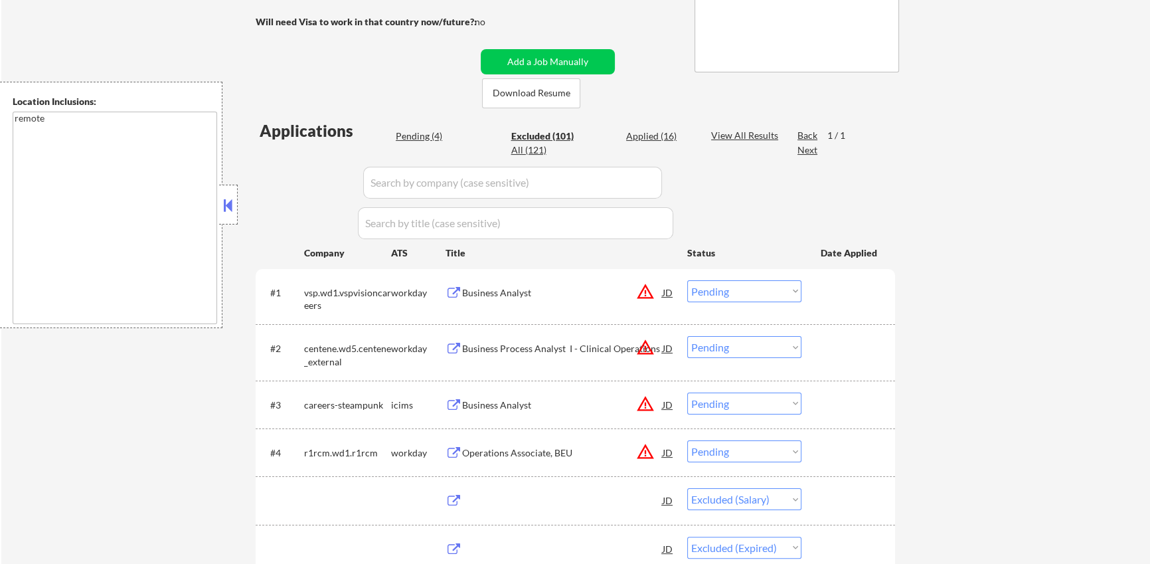
select select ""excluded__location_""
select select ""excluded__bad_match_""
select select ""excluded__location_""
select select ""excluded__expired_""
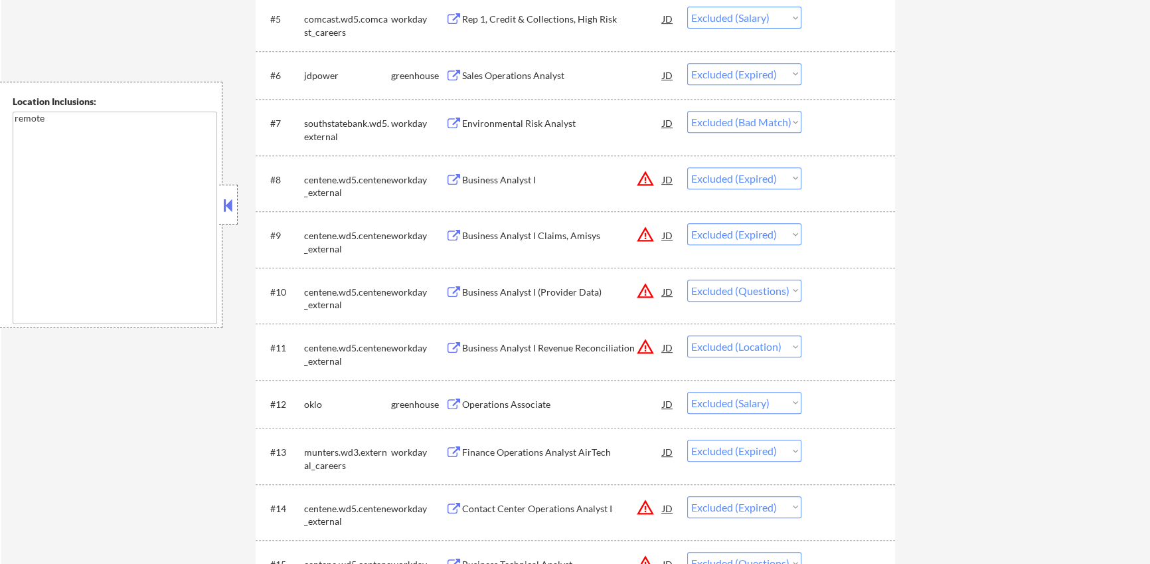
scroll to position [0, 0]
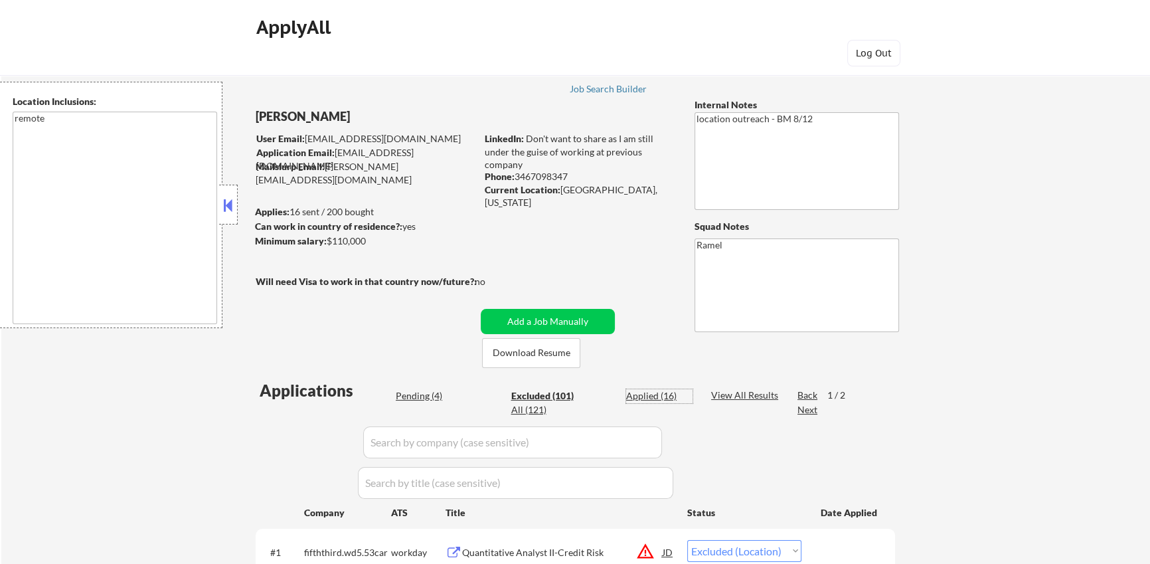
click at [636, 398] on div "Applied (16)" at bounding box center [659, 395] width 66 height 13
select select ""applied""
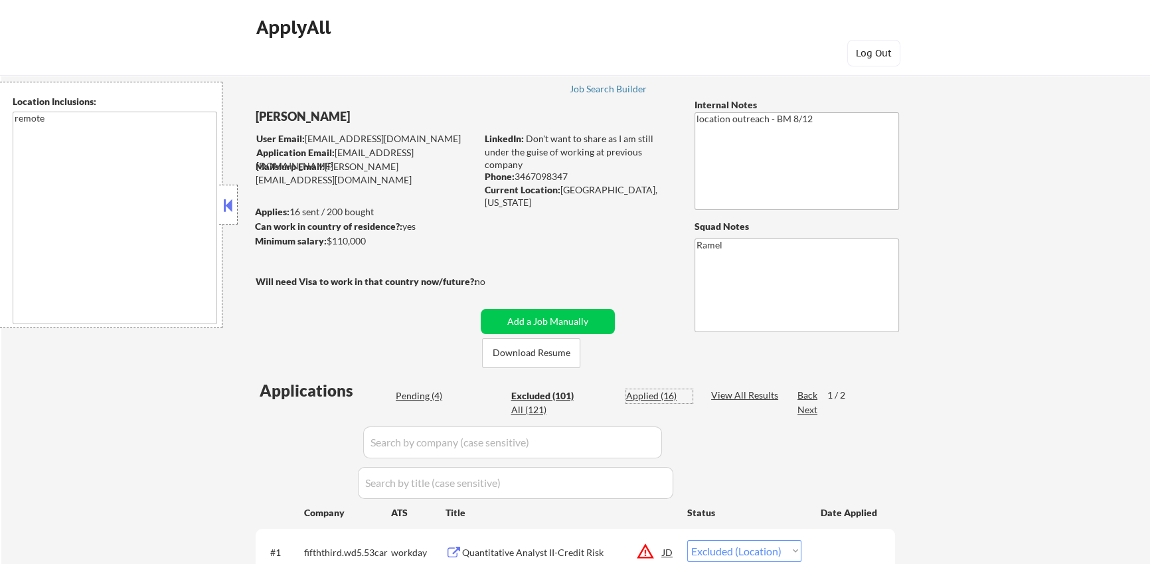
select select ""applied""
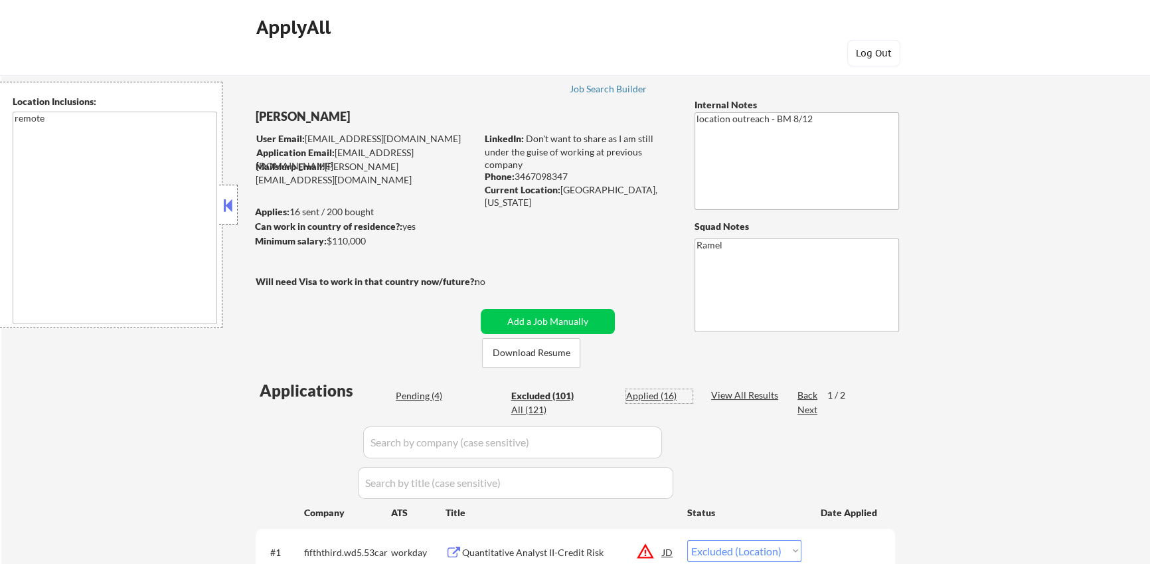
select select ""applied""
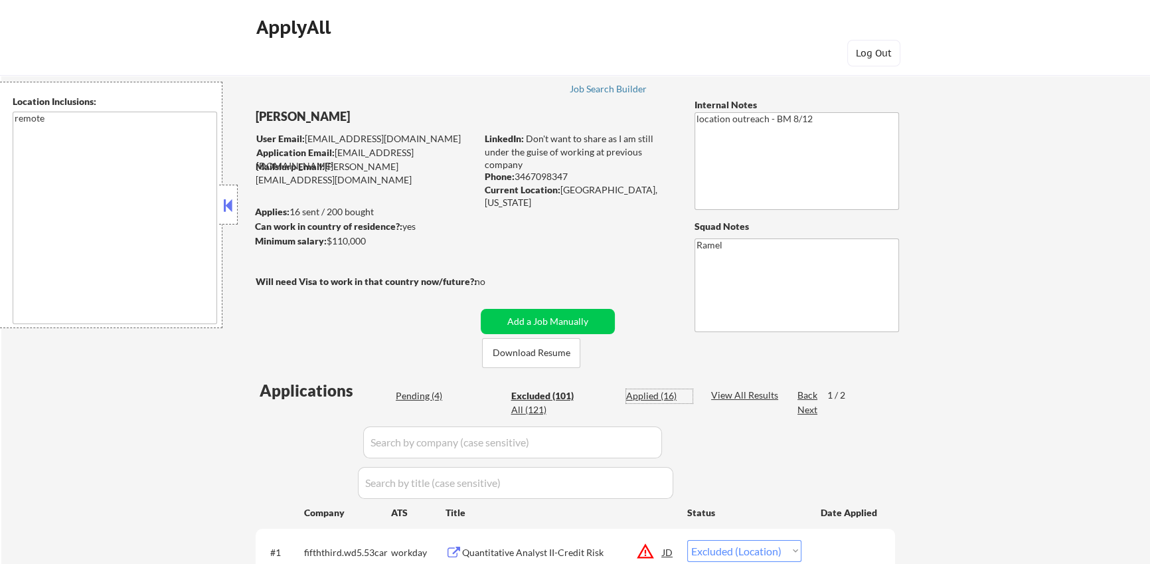
select select ""applied""
